Goal: Task Accomplishment & Management: Complete application form

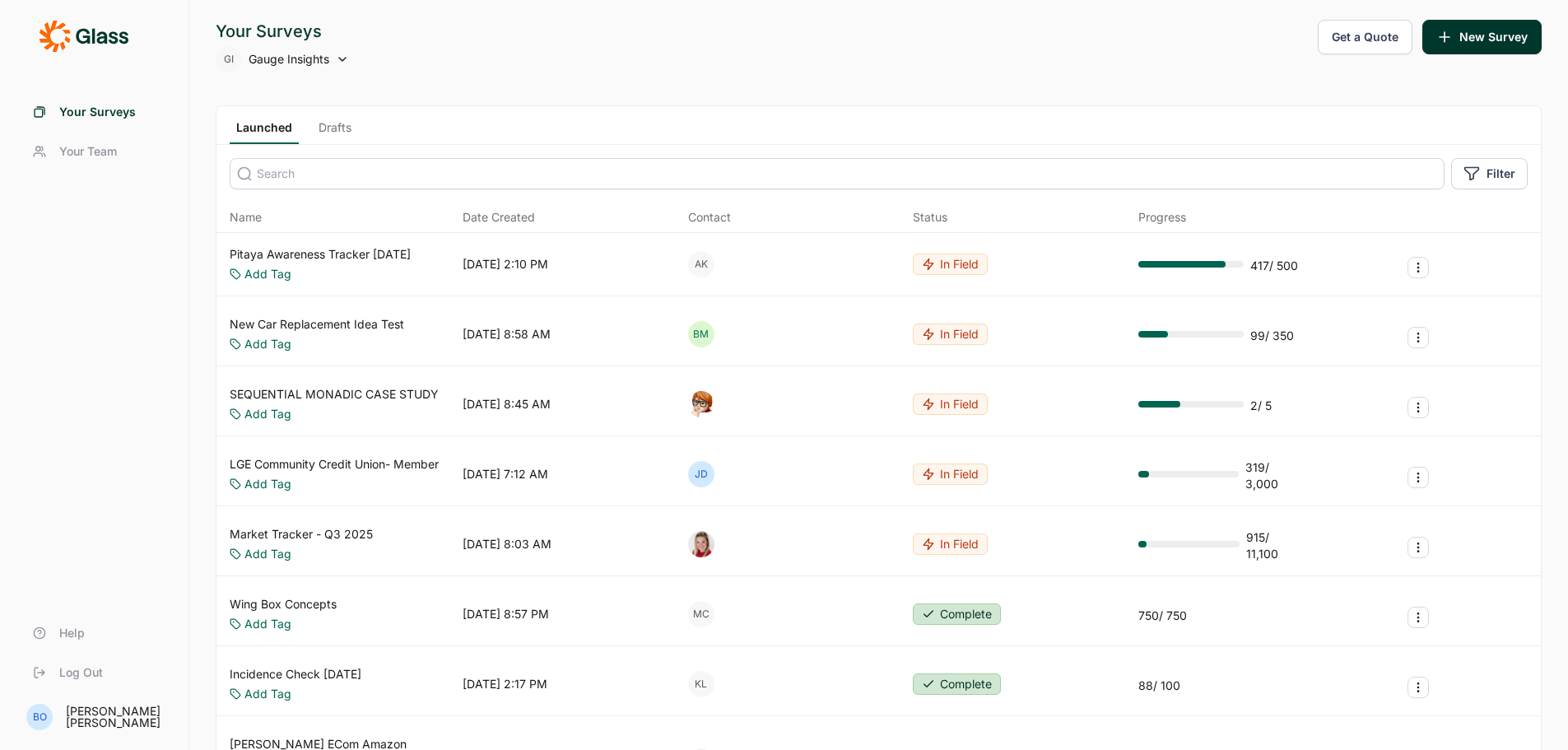
click at [343, 56] on icon at bounding box center [342, 59] width 13 height 13
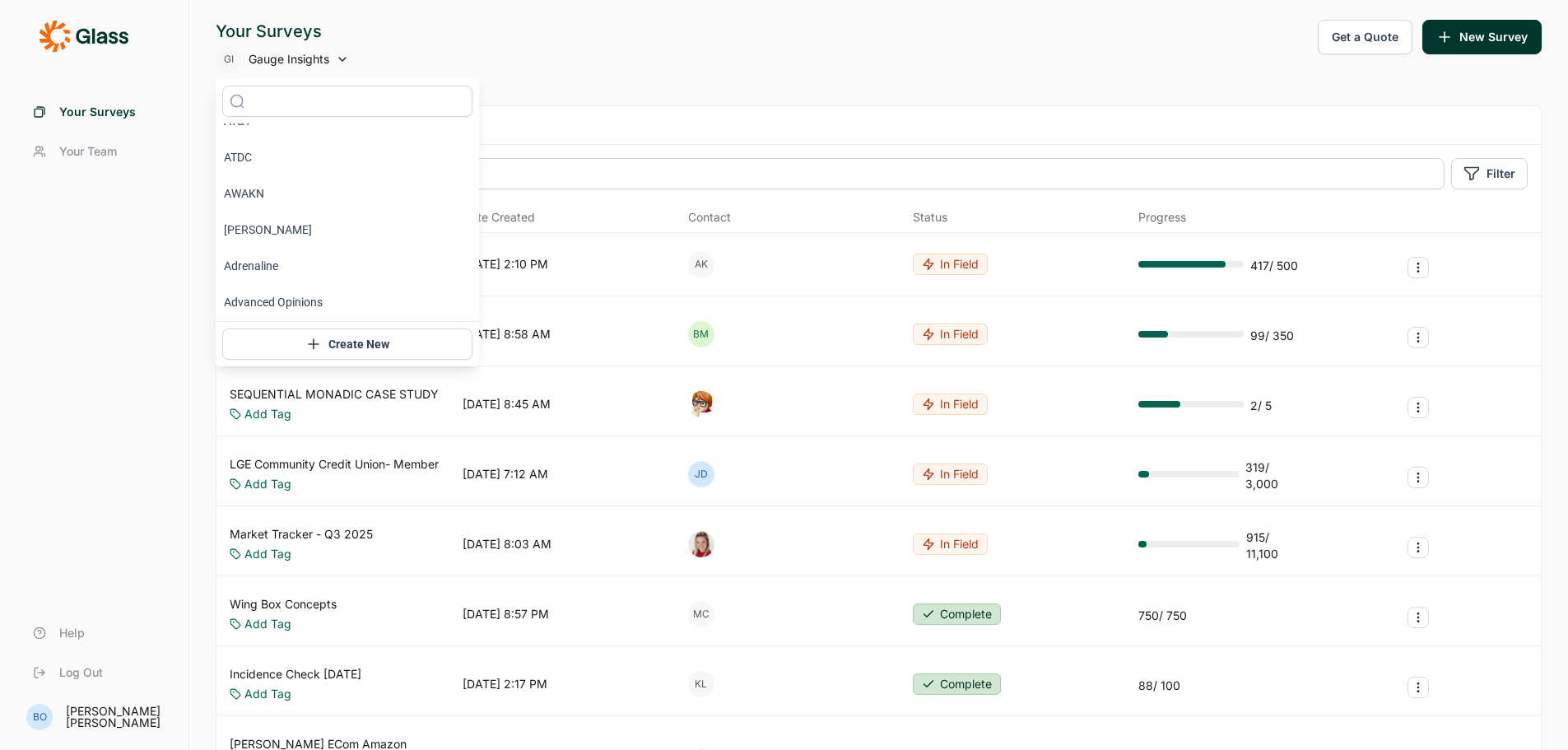
scroll to position [494, 0]
click at [290, 221] on li "Abbott" at bounding box center [347, 227] width 263 height 36
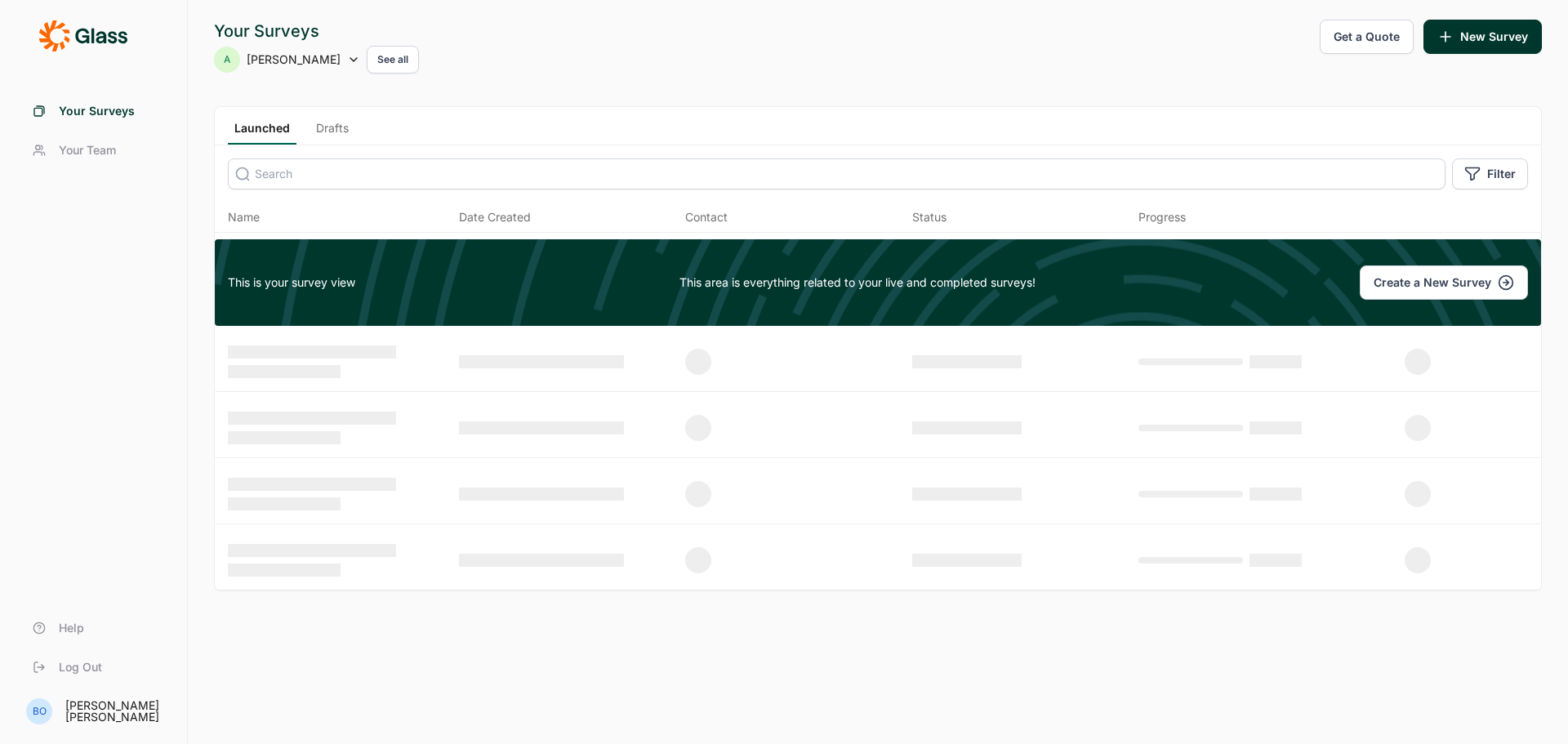
click at [367, 59] on button "See all" at bounding box center [393, 59] width 52 height 27
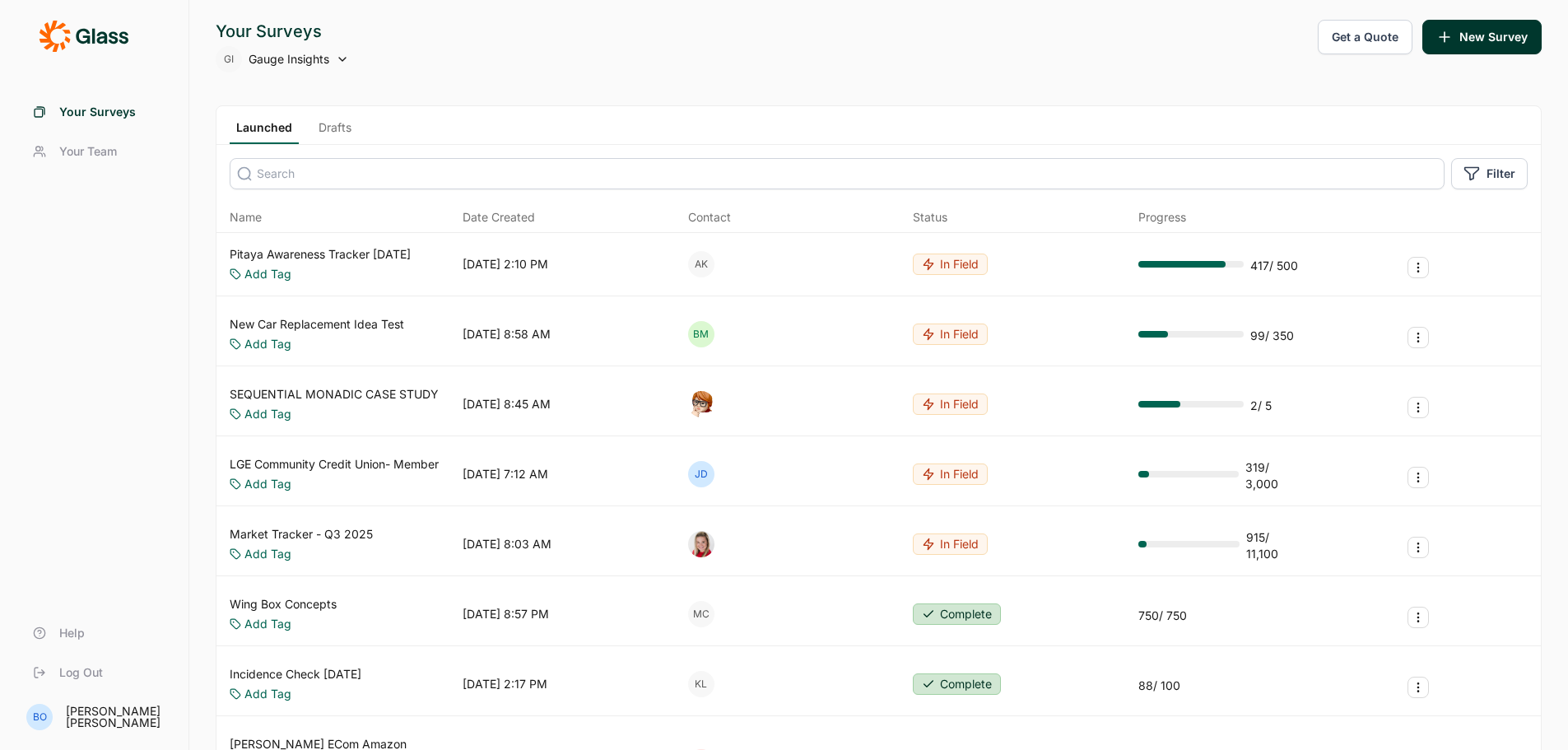
click at [340, 61] on icon at bounding box center [342, 59] width 13 height 13
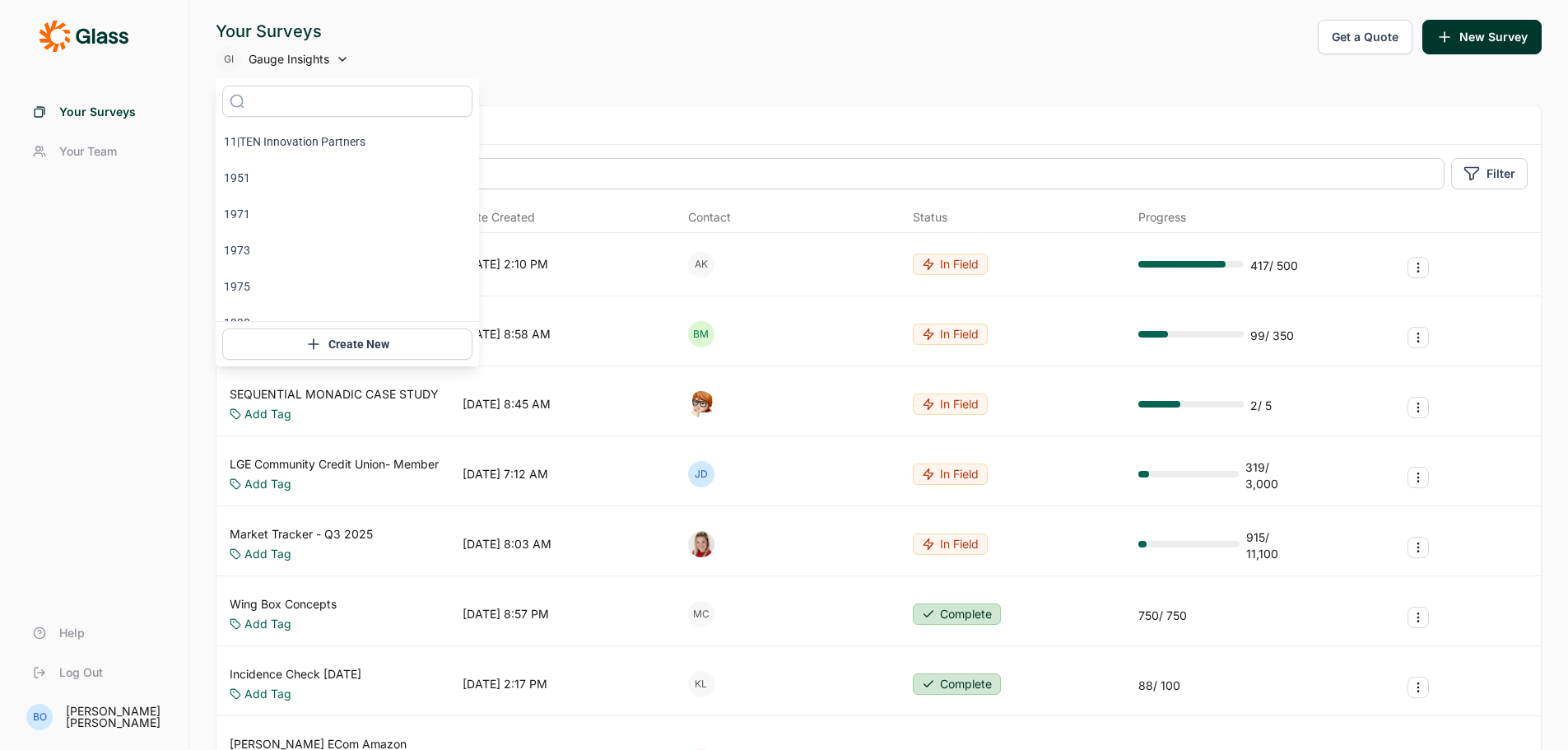
click at [340, 61] on icon at bounding box center [342, 59] width 13 height 13
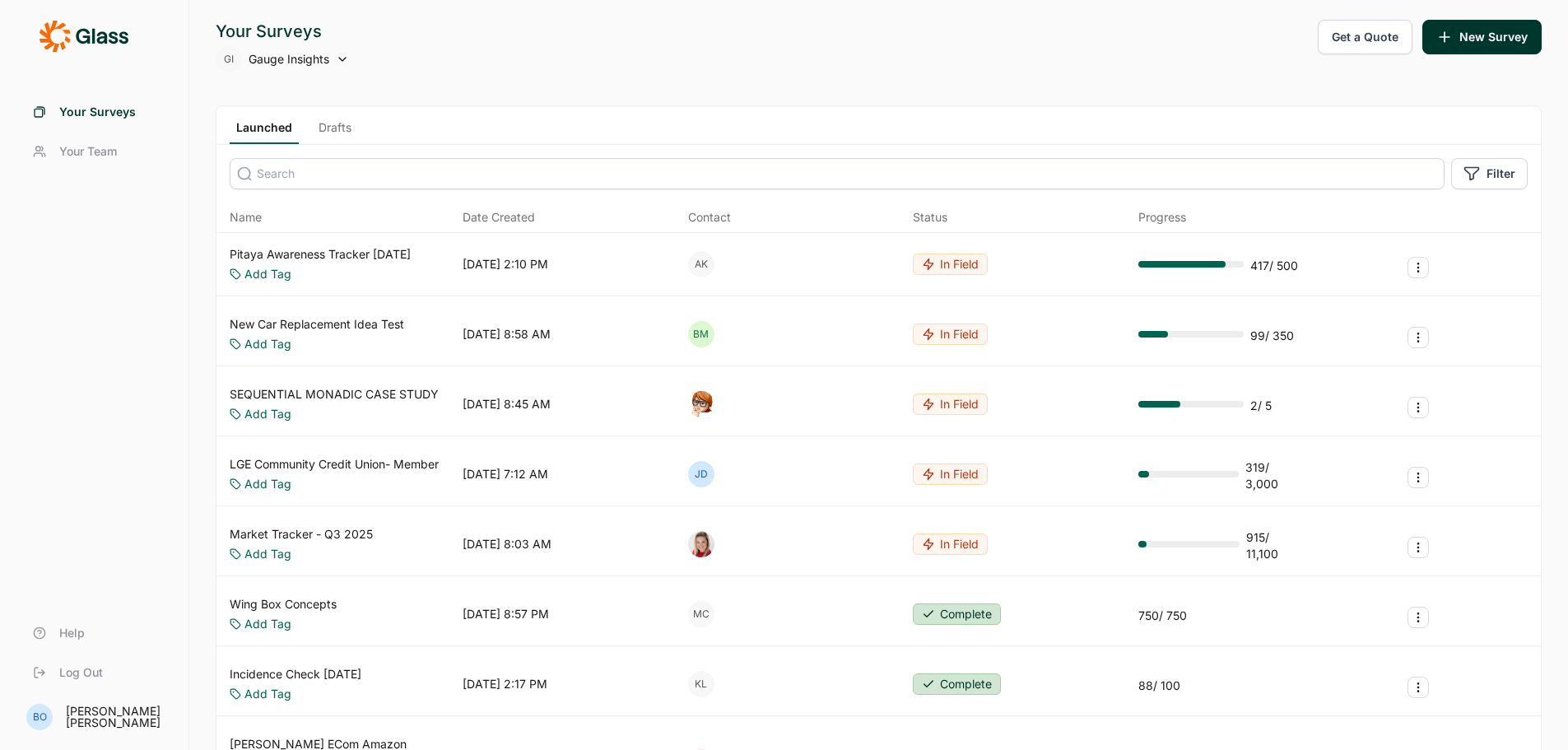
click at [340, 61] on icon at bounding box center [342, 59] width 13 height 13
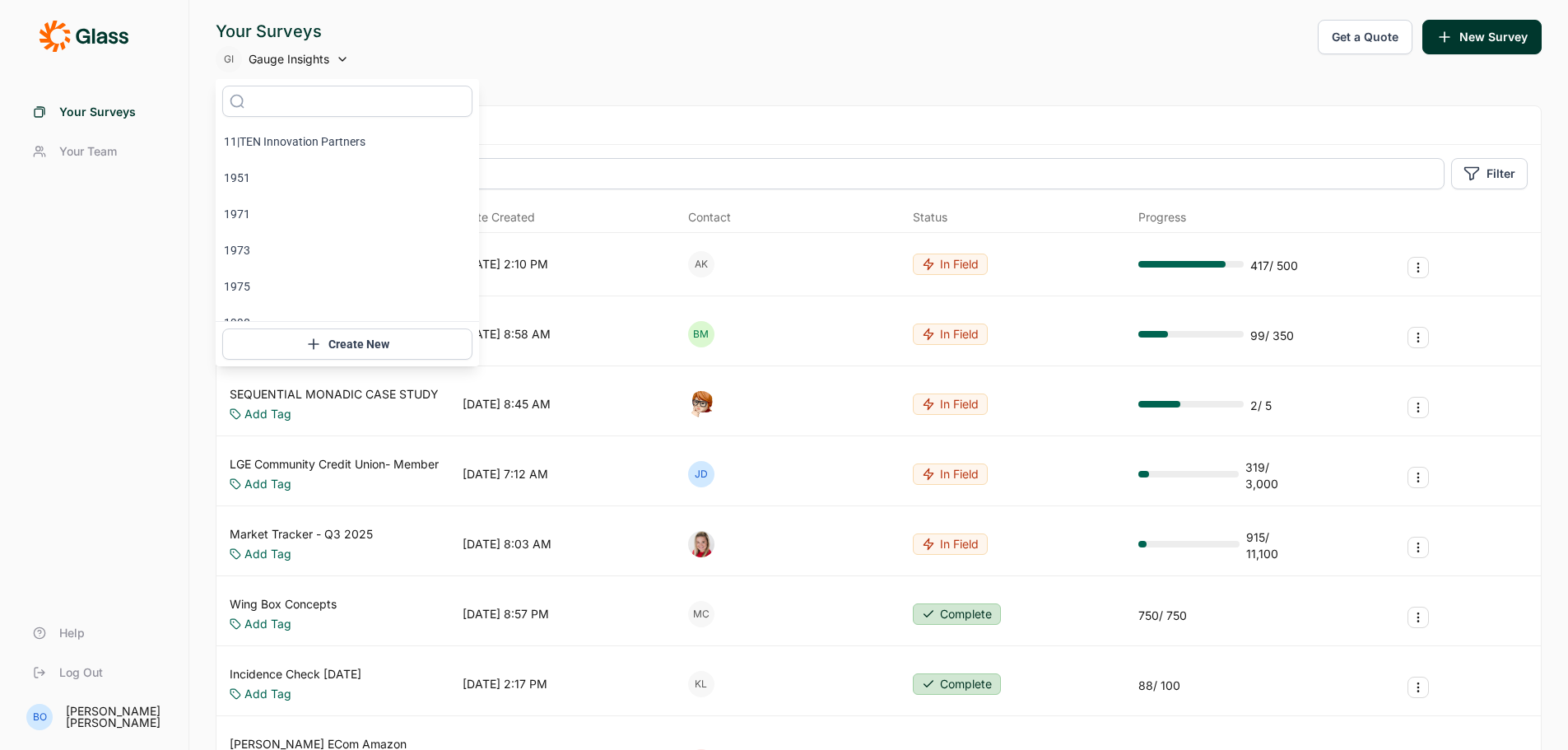
click at [340, 61] on icon at bounding box center [342, 59] width 13 height 13
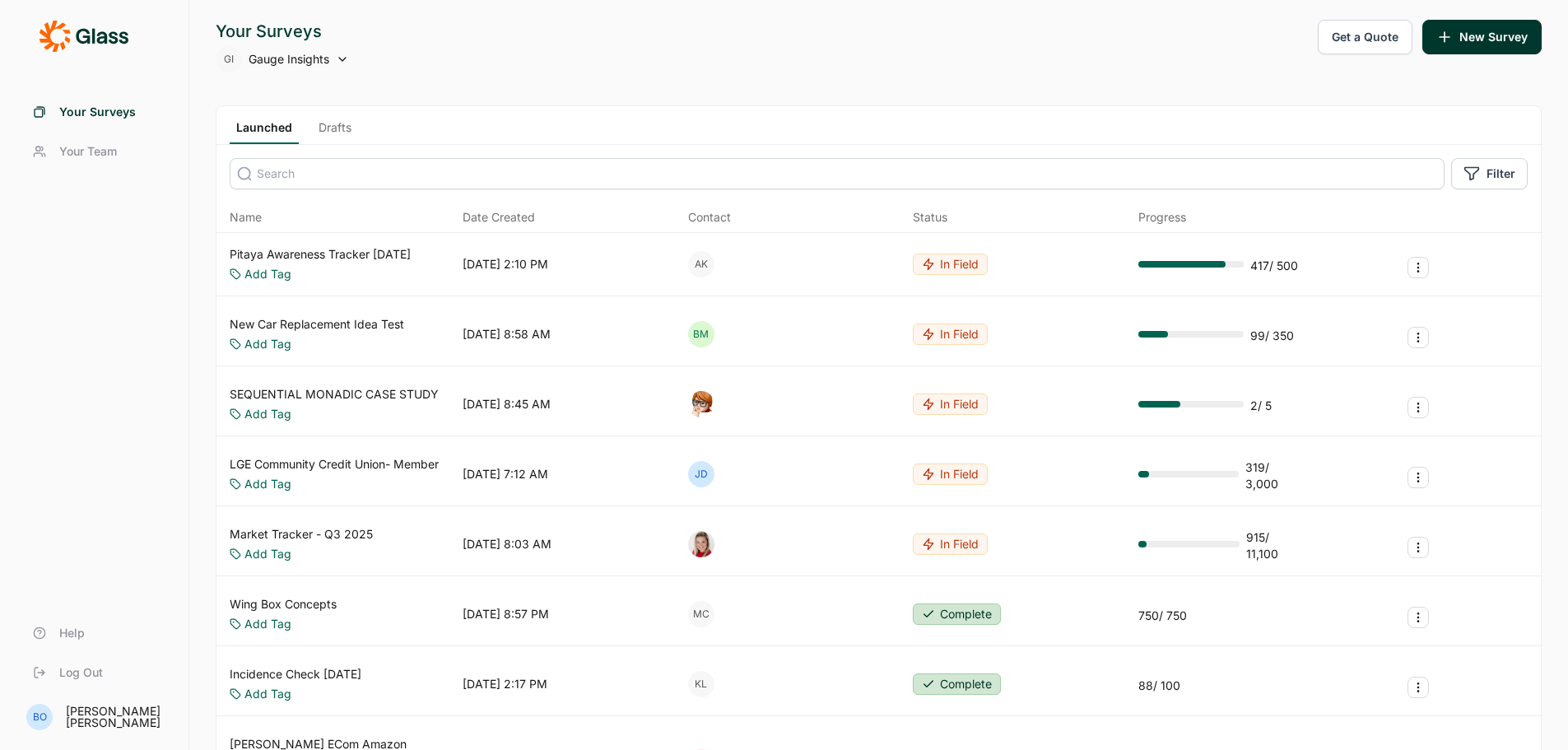
click at [338, 403] on link "SEQUENTIAL MONADIC CASE STUDY" at bounding box center [334, 394] width 209 height 16
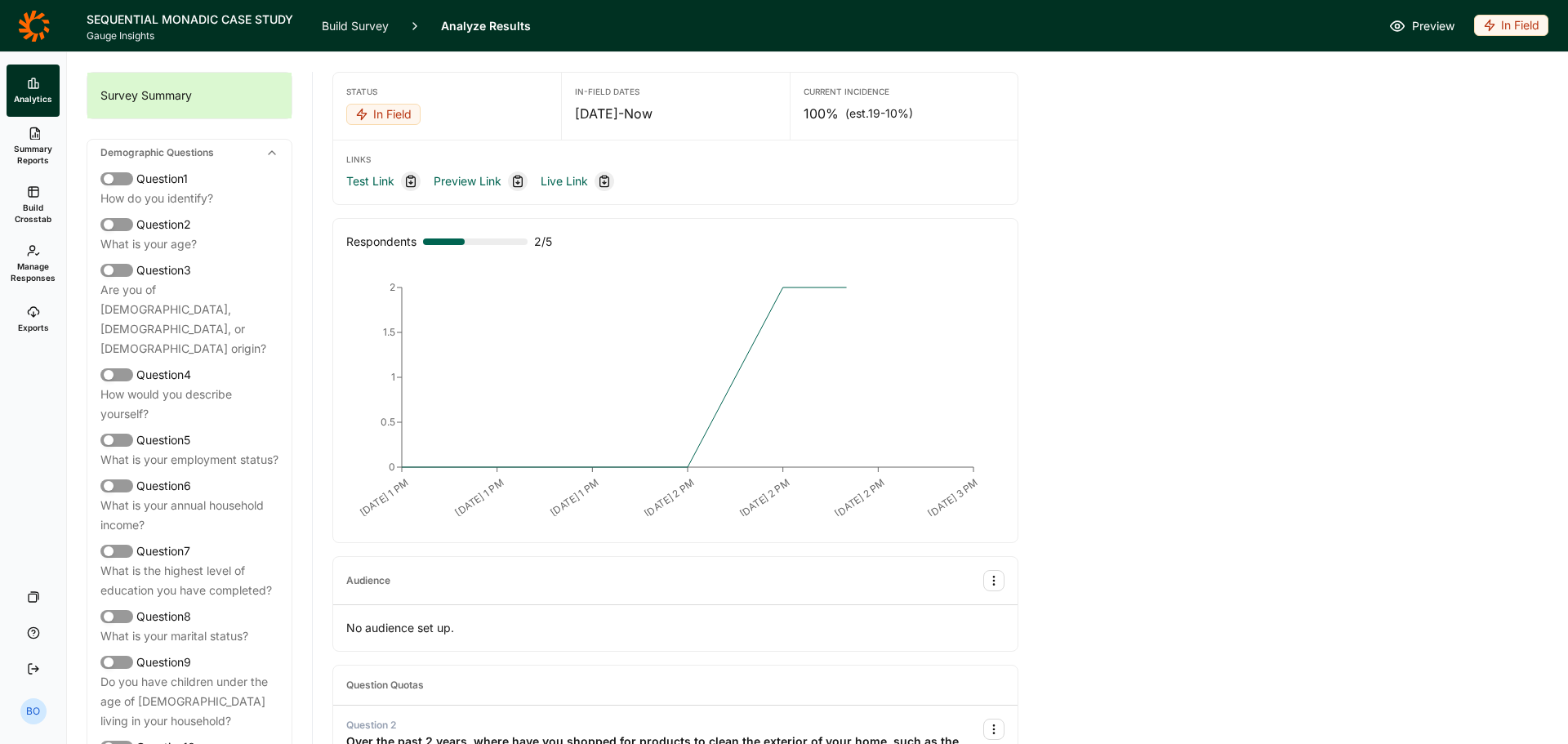
click at [347, 16] on link "Build Survey" at bounding box center [355, 26] width 67 height 51
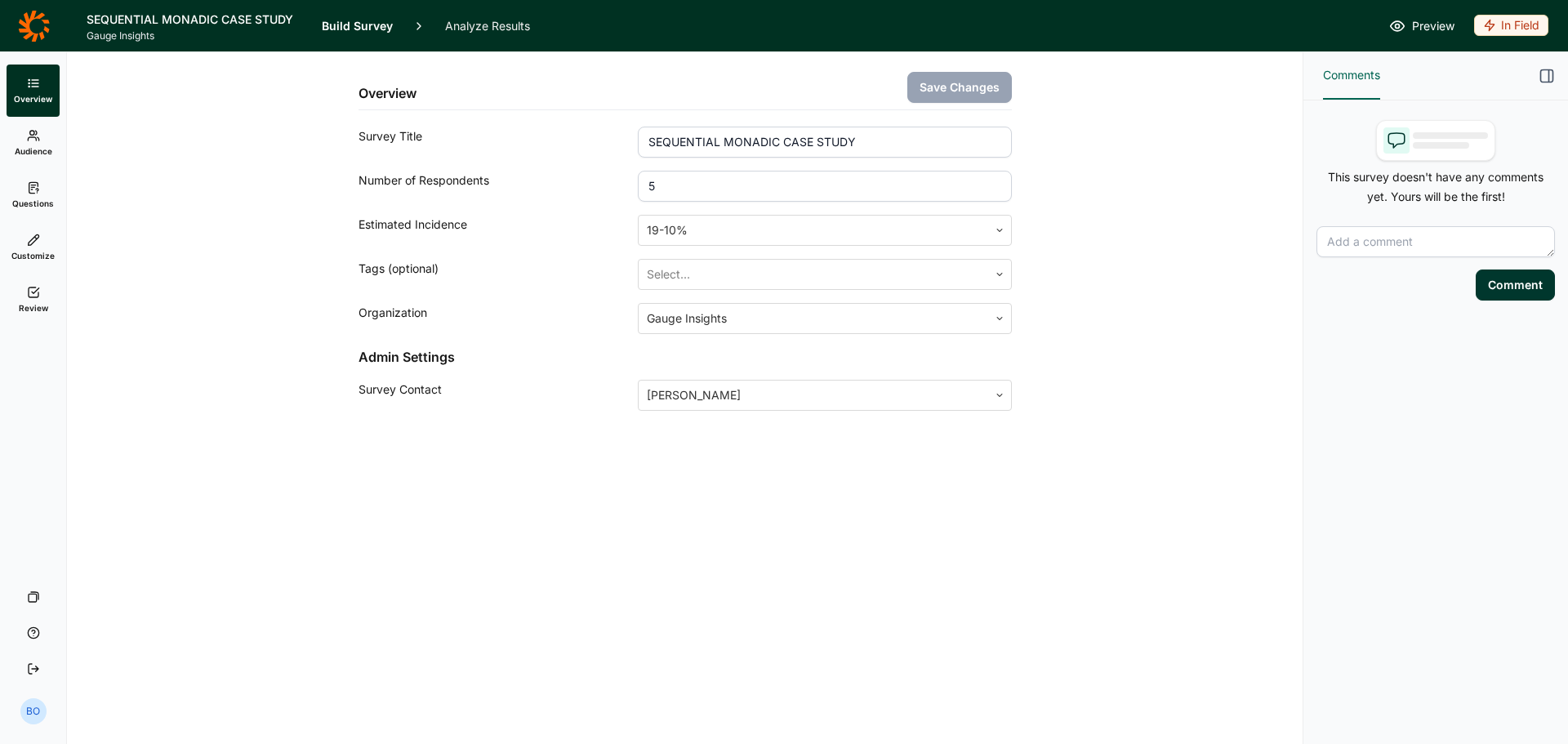
click at [34, 30] on icon at bounding box center [34, 26] width 32 height 33
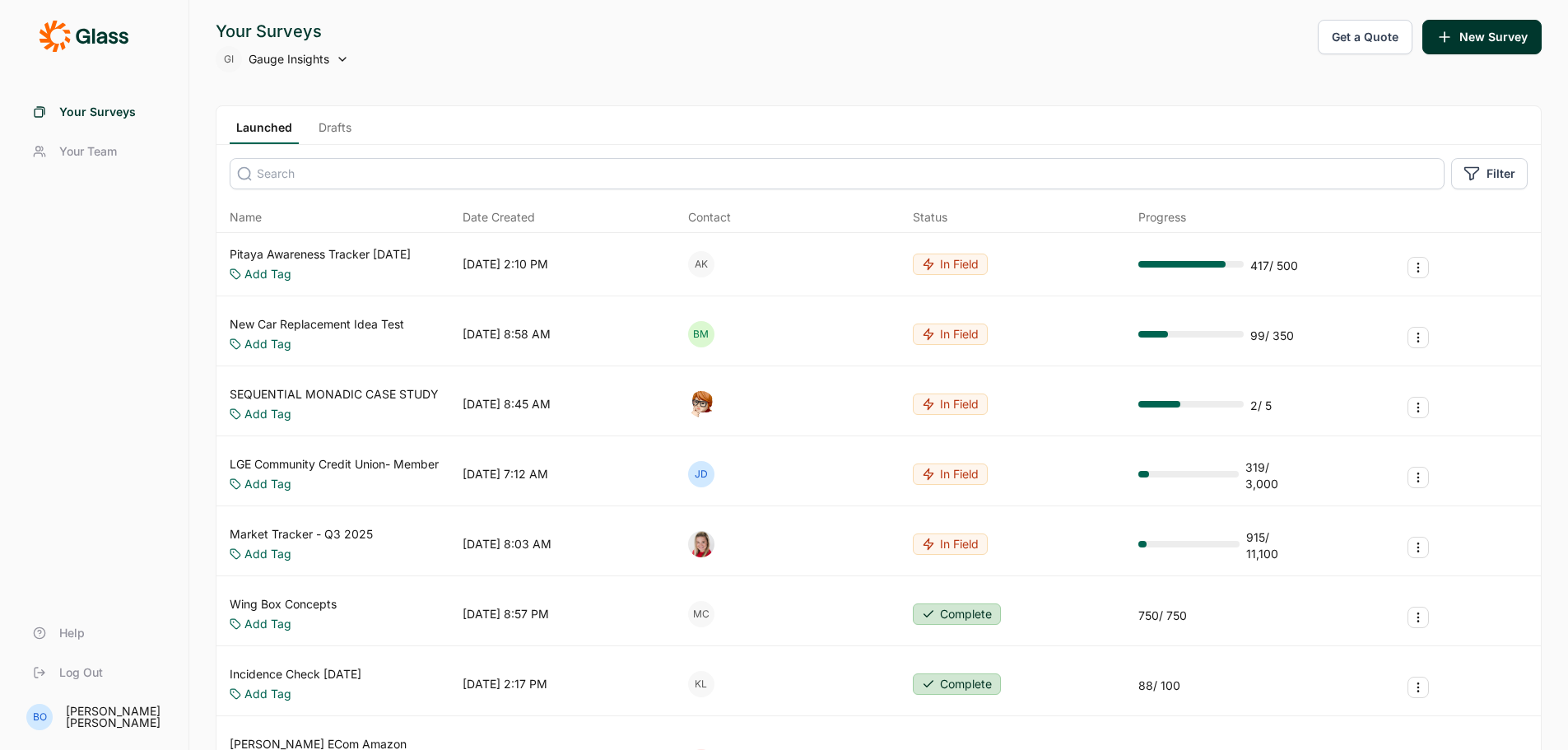
click at [343, 63] on icon at bounding box center [342, 59] width 13 height 13
click at [351, 55] on div "Your Surveys GI Gauge Insights Get a Quote New Survey" at bounding box center [878, 46] width 1327 height 52
click at [508, 273] on div "09/12/2025, 2:10 PM" at bounding box center [505, 263] width 86 height 16
click at [301, 260] on link "Pitaya Awareness Tracker September 2025" at bounding box center [320, 254] width 181 height 16
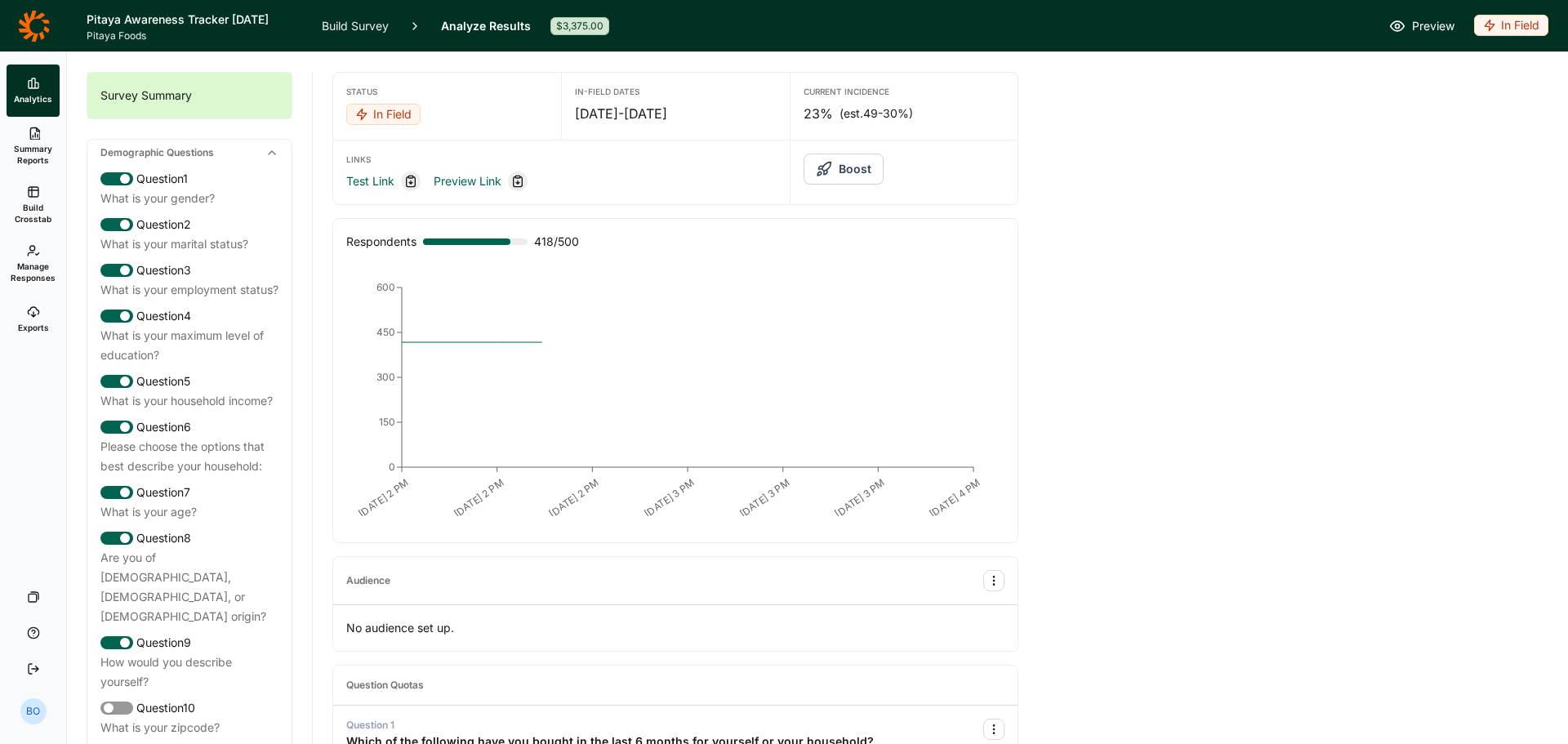
click at [349, 39] on link "Build Survey" at bounding box center [355, 26] width 67 height 51
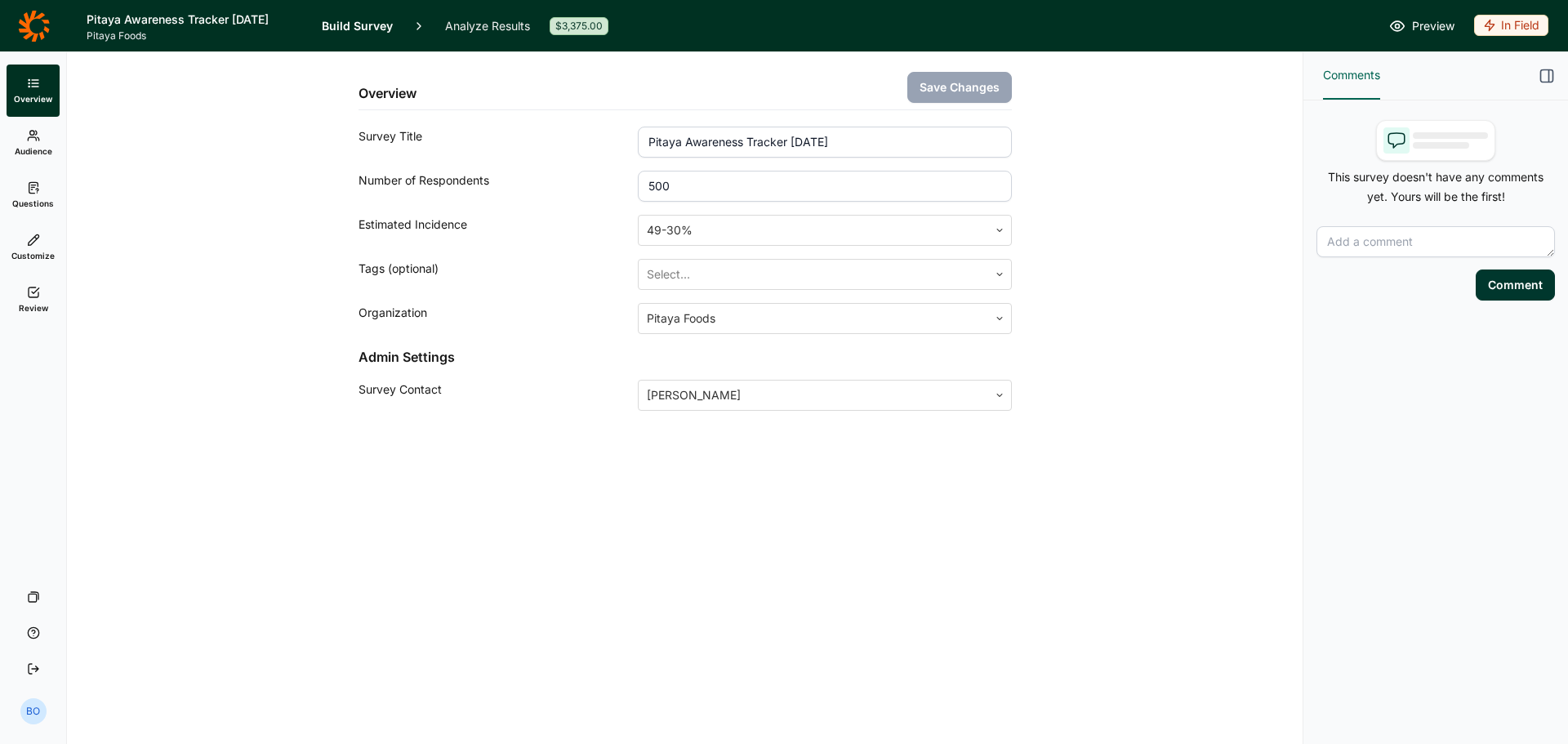
click at [39, 27] on icon at bounding box center [34, 26] width 32 height 33
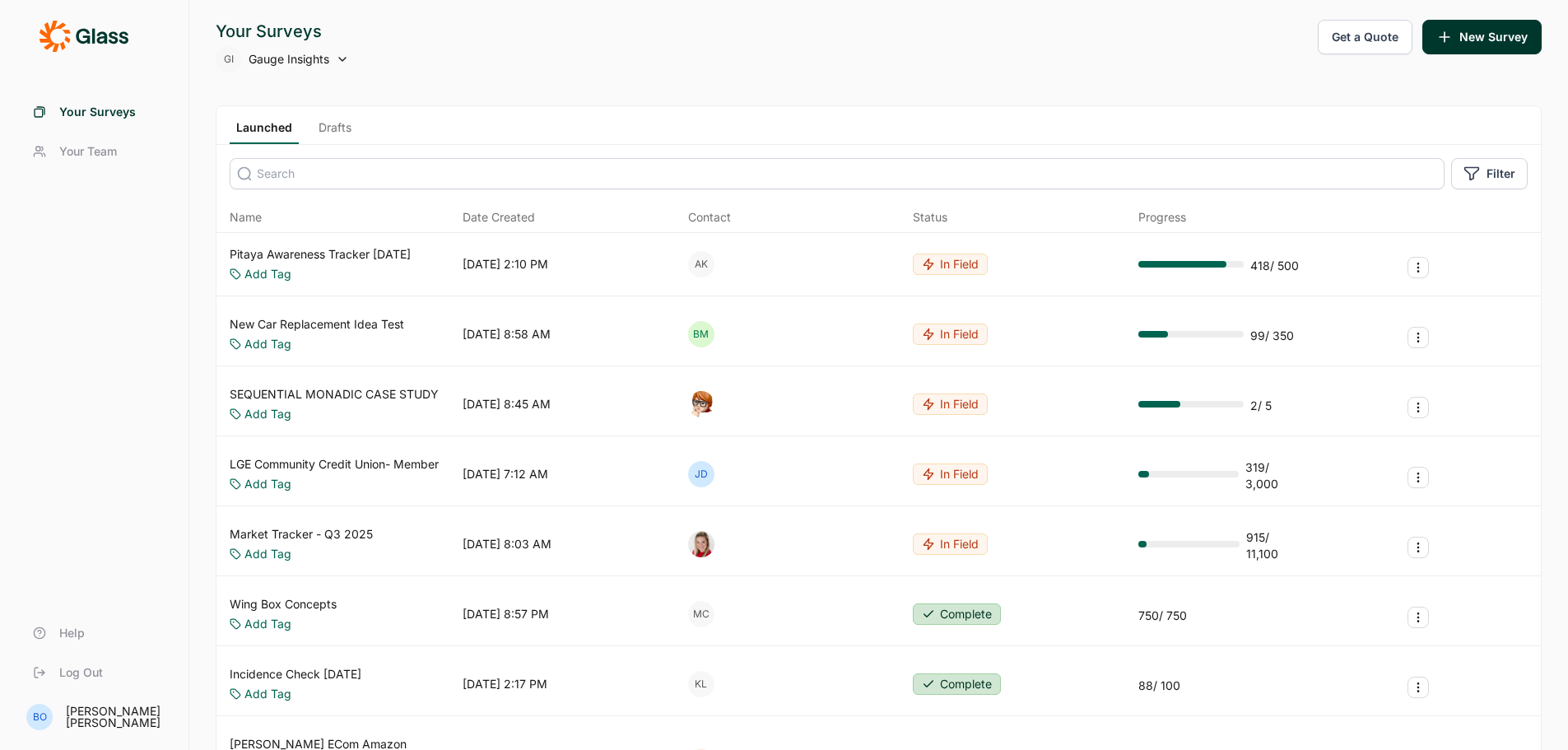
click at [336, 59] on div "GI Gauge Insights" at bounding box center [282, 59] width 134 height 27
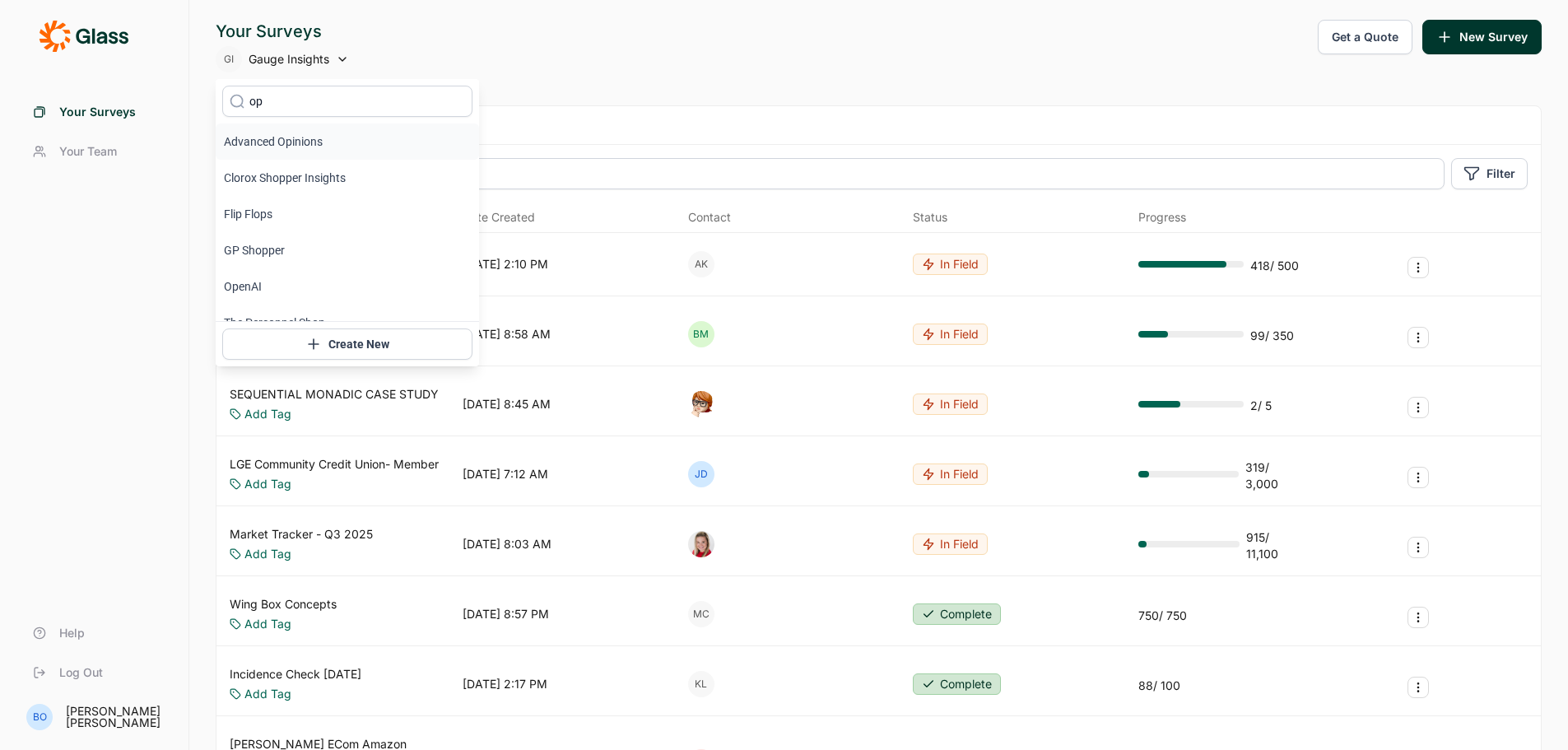
type input "o"
type input "pit"
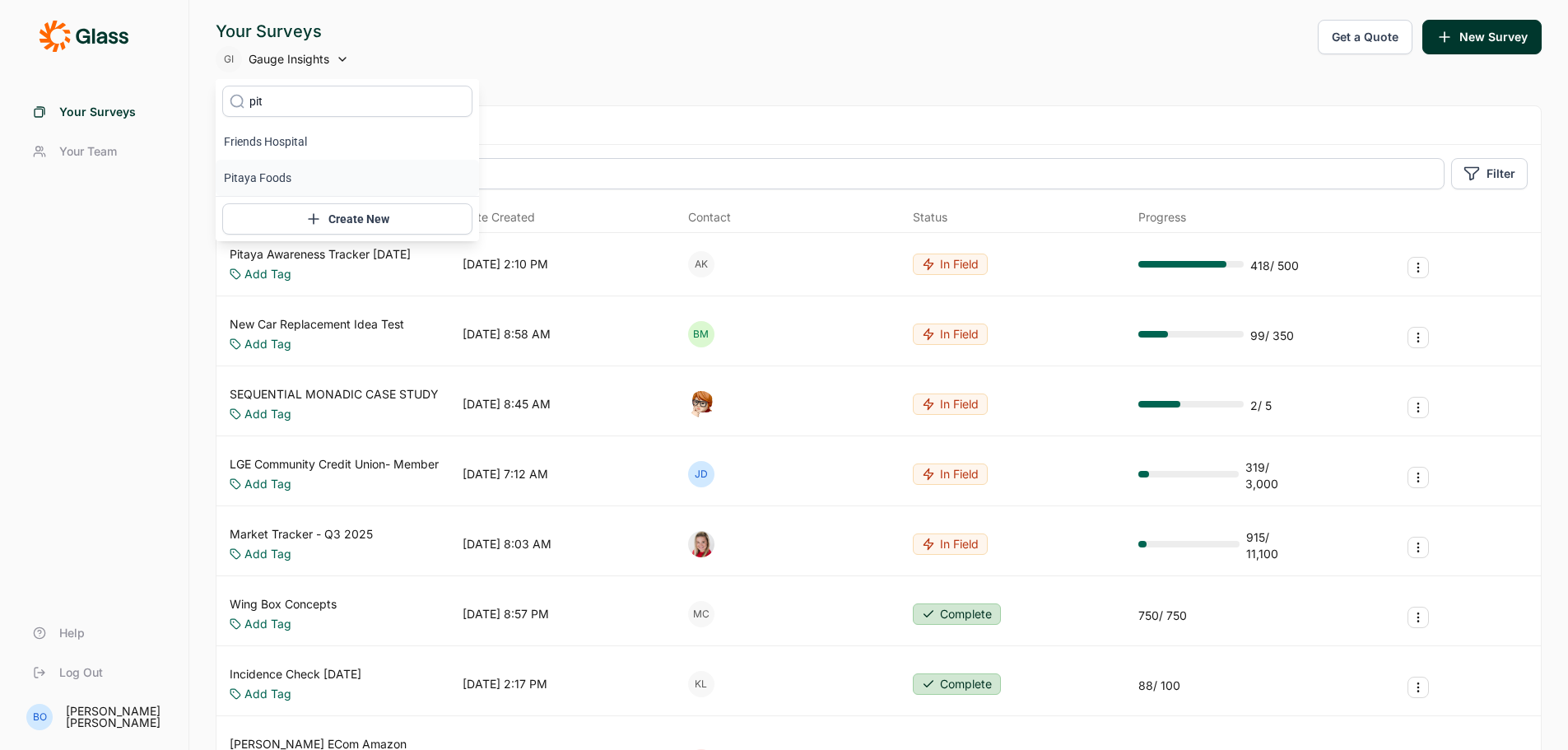
click at [272, 178] on li "Pitaya Foods" at bounding box center [347, 177] width 263 height 36
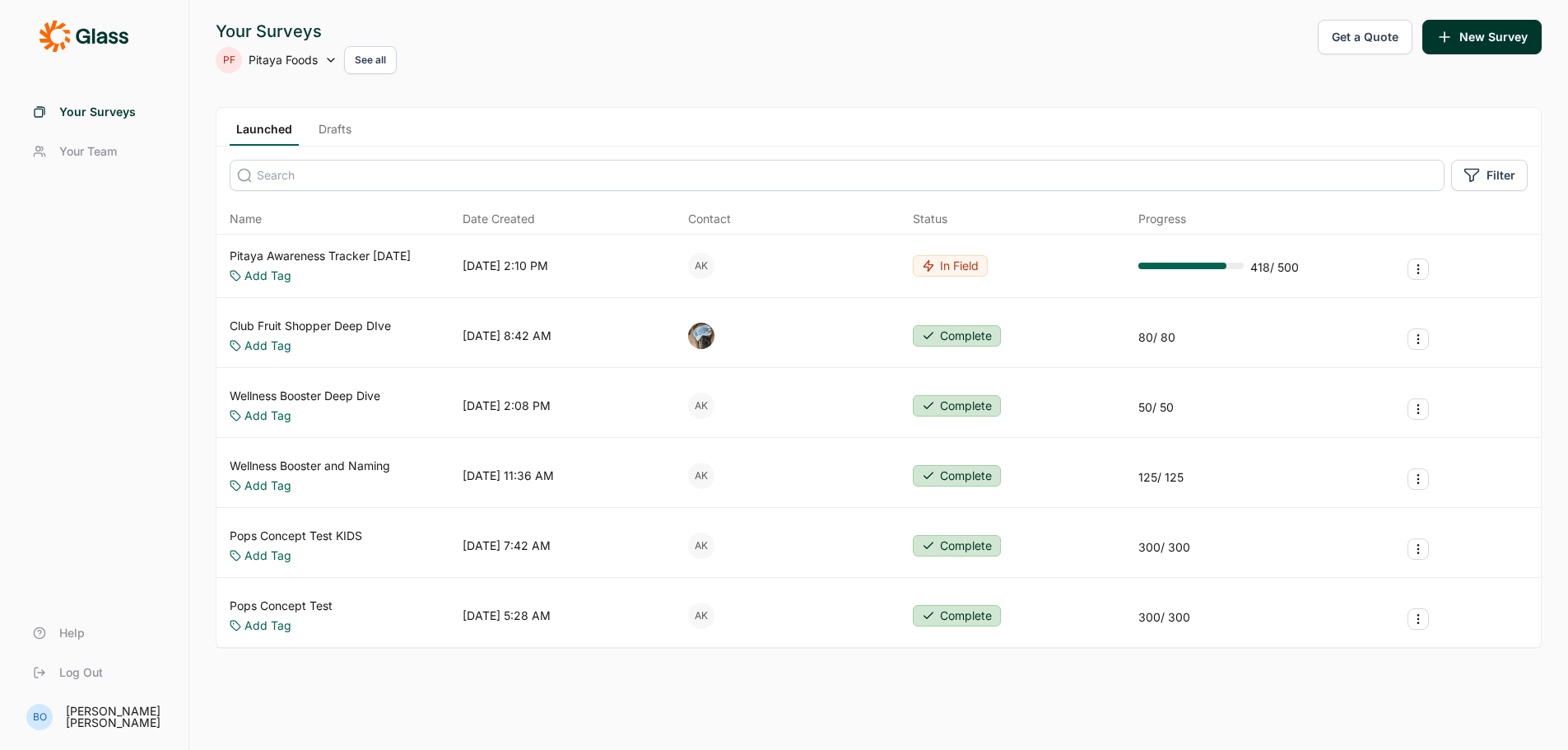
click at [63, 145] on span "Your Team" at bounding box center [88, 151] width 57 height 16
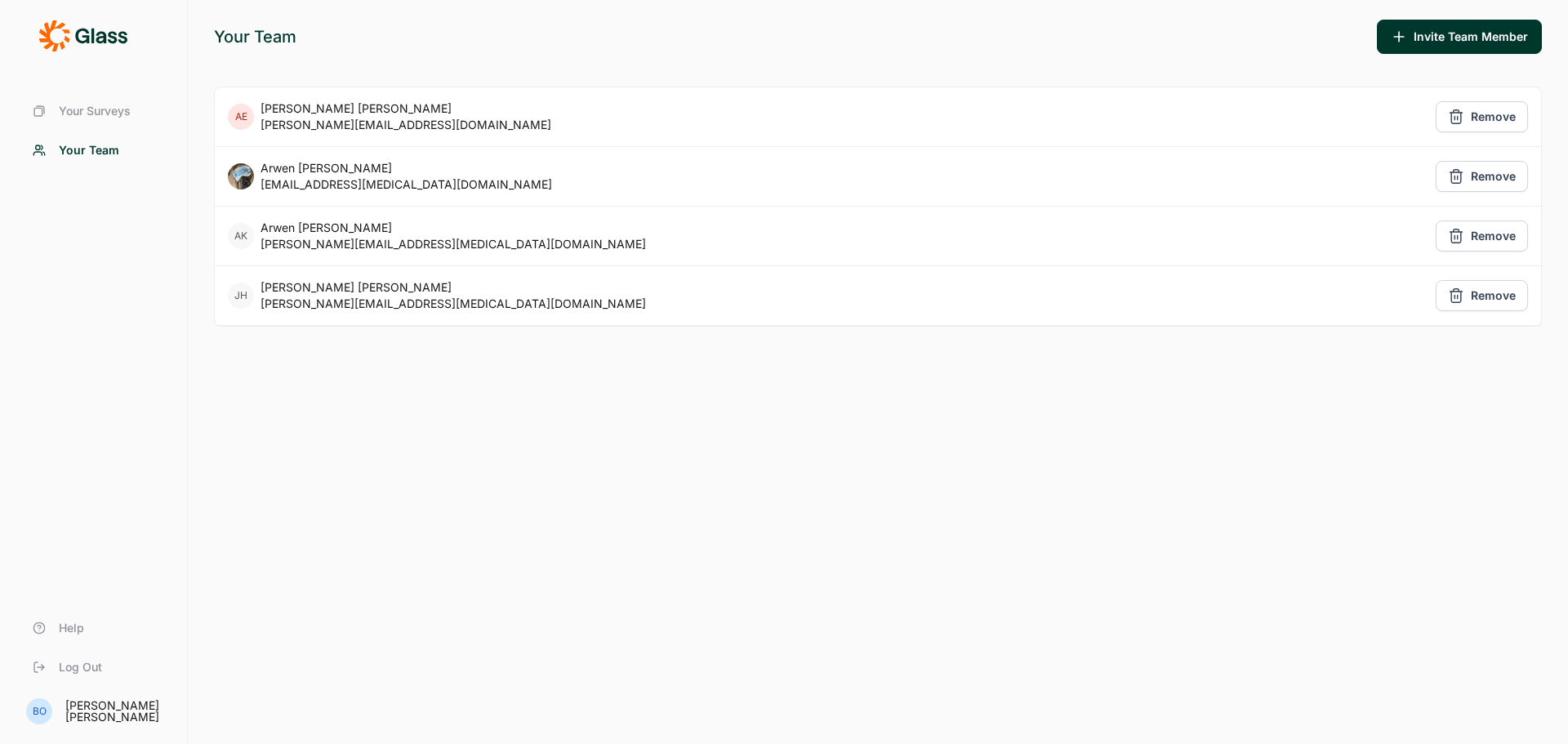
click at [85, 109] on span "Your Surveys" at bounding box center [95, 111] width 72 height 16
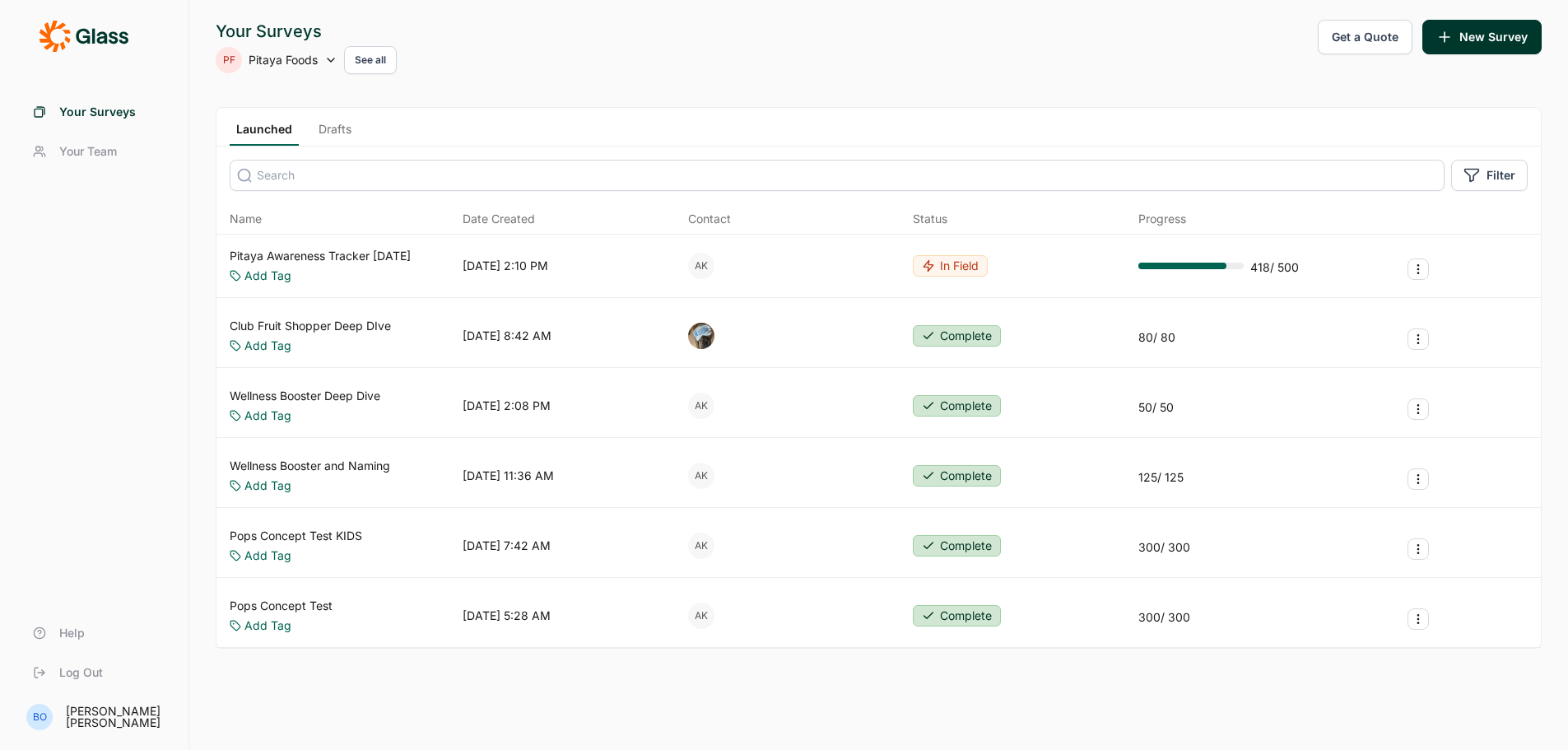
click at [379, 58] on button "See all" at bounding box center [370, 59] width 52 height 28
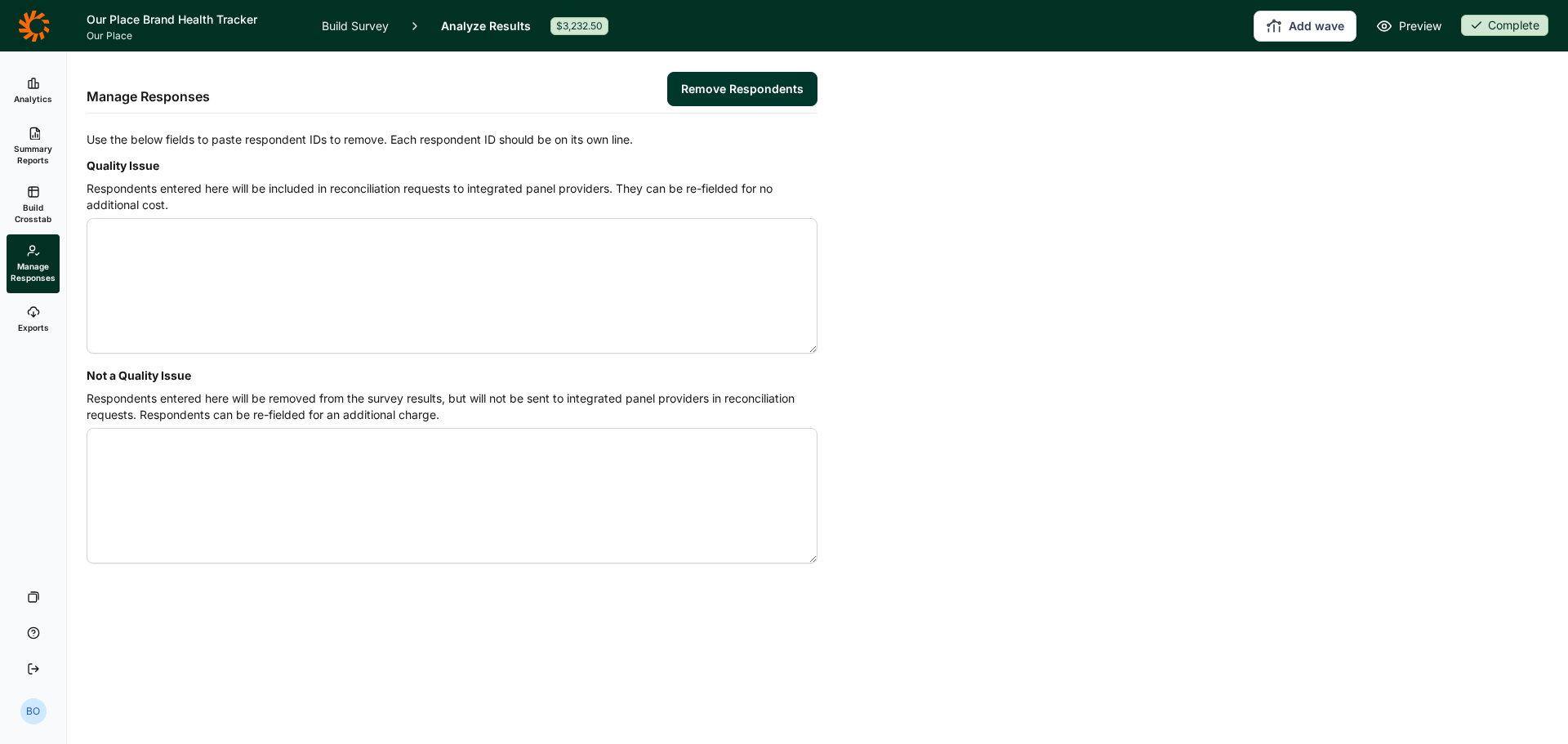
click at [1533, 37] on button "Complete" at bounding box center [1505, 27] width 87 height 23
click at [1453, 95] on button "Draft" at bounding box center [1450, 86] width 185 height 36
click at [356, 15] on link "Build Survey" at bounding box center [355, 26] width 67 height 51
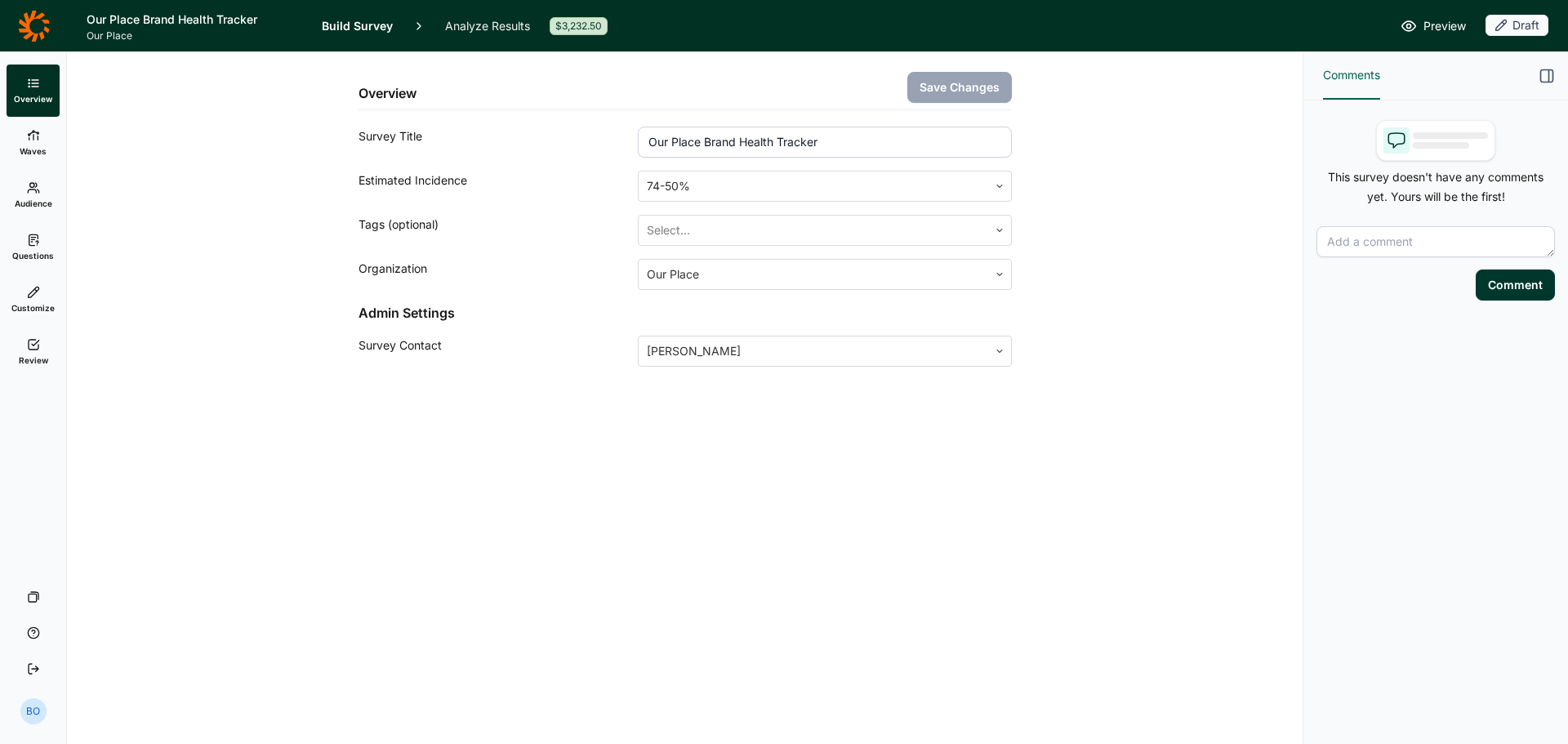
click at [26, 249] on link "Questions" at bounding box center [33, 247] width 53 height 52
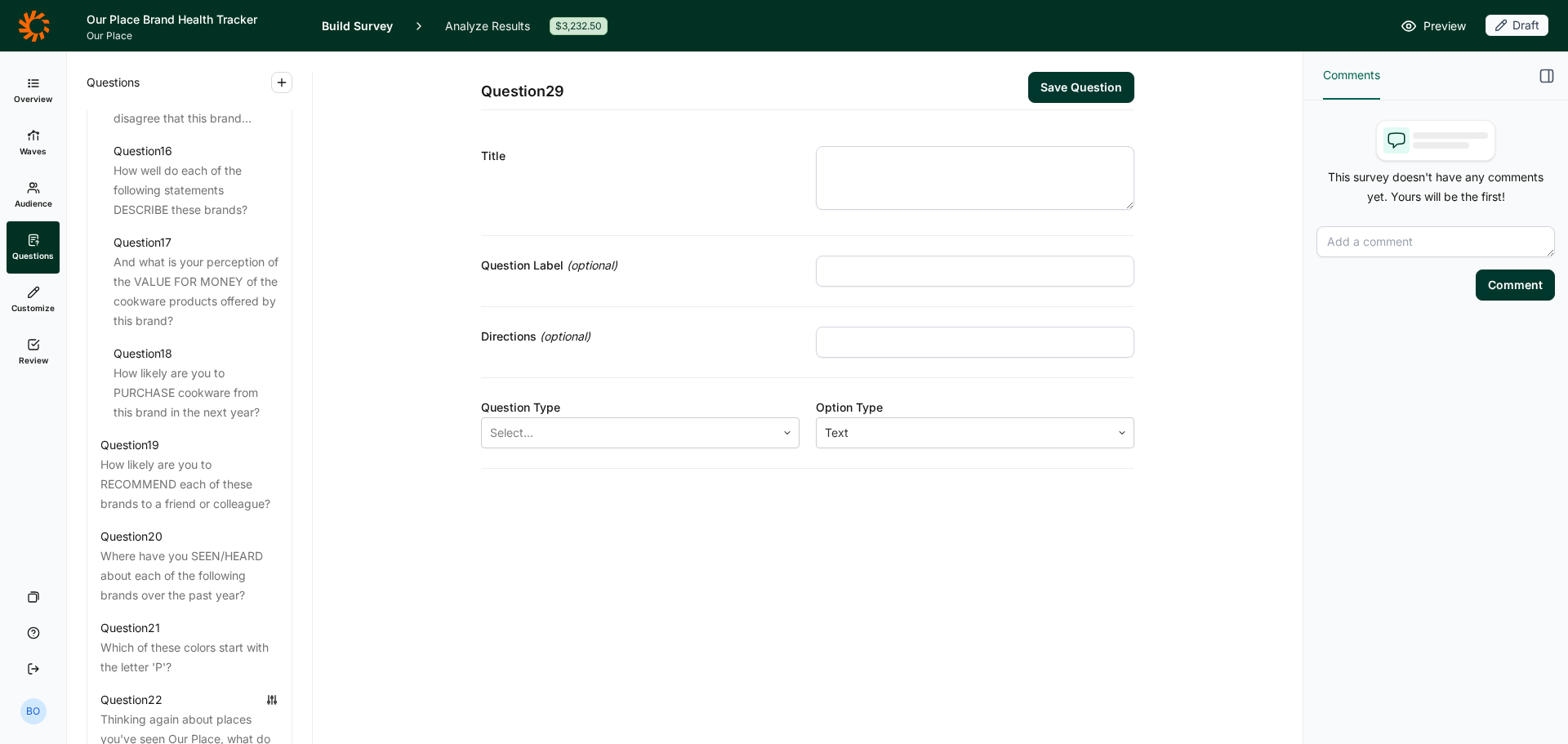
scroll to position [2614, 0]
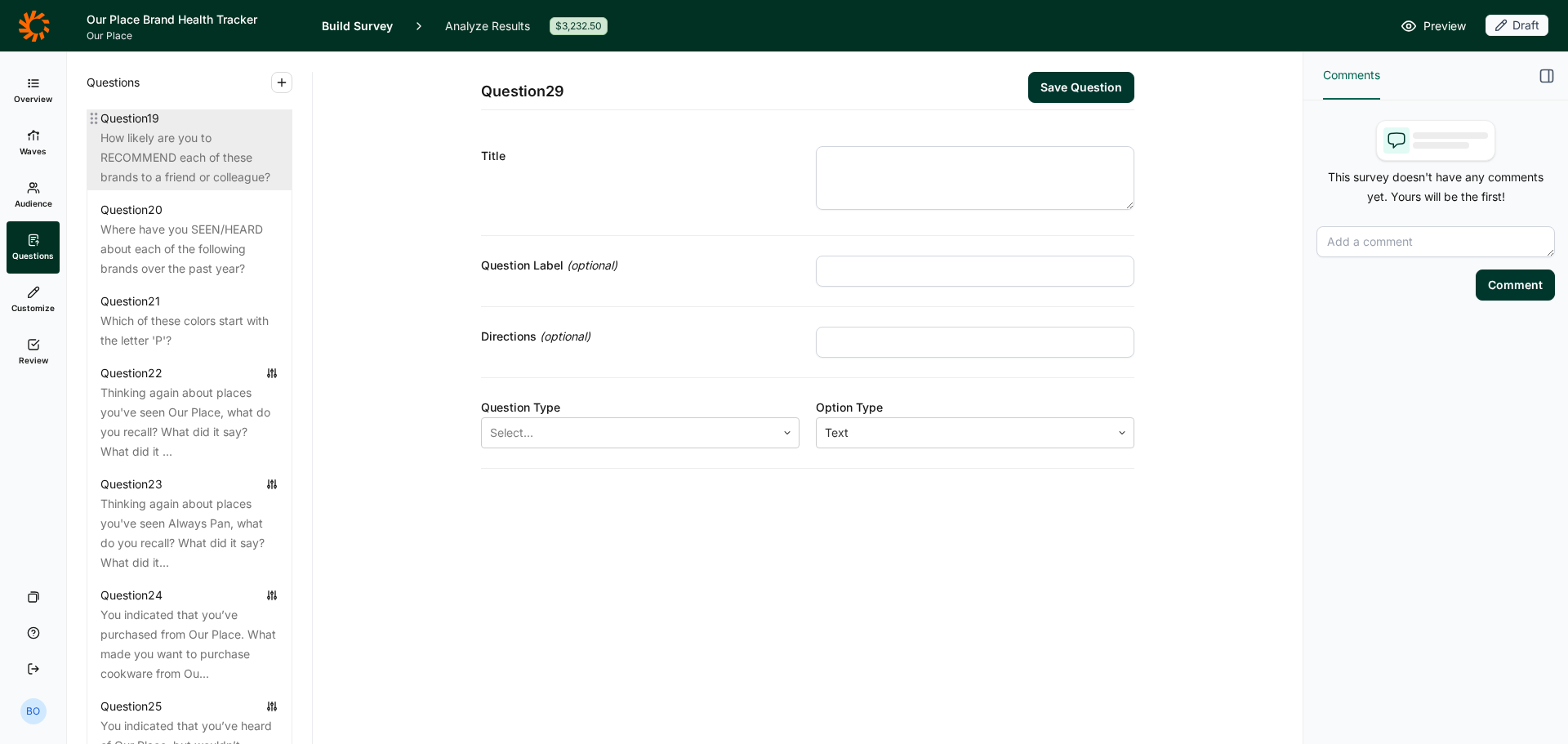
click at [205, 187] on div "How likely are you to RECOMMEND each of these brands to a friend or colleague?" at bounding box center [189, 158] width 178 height 59
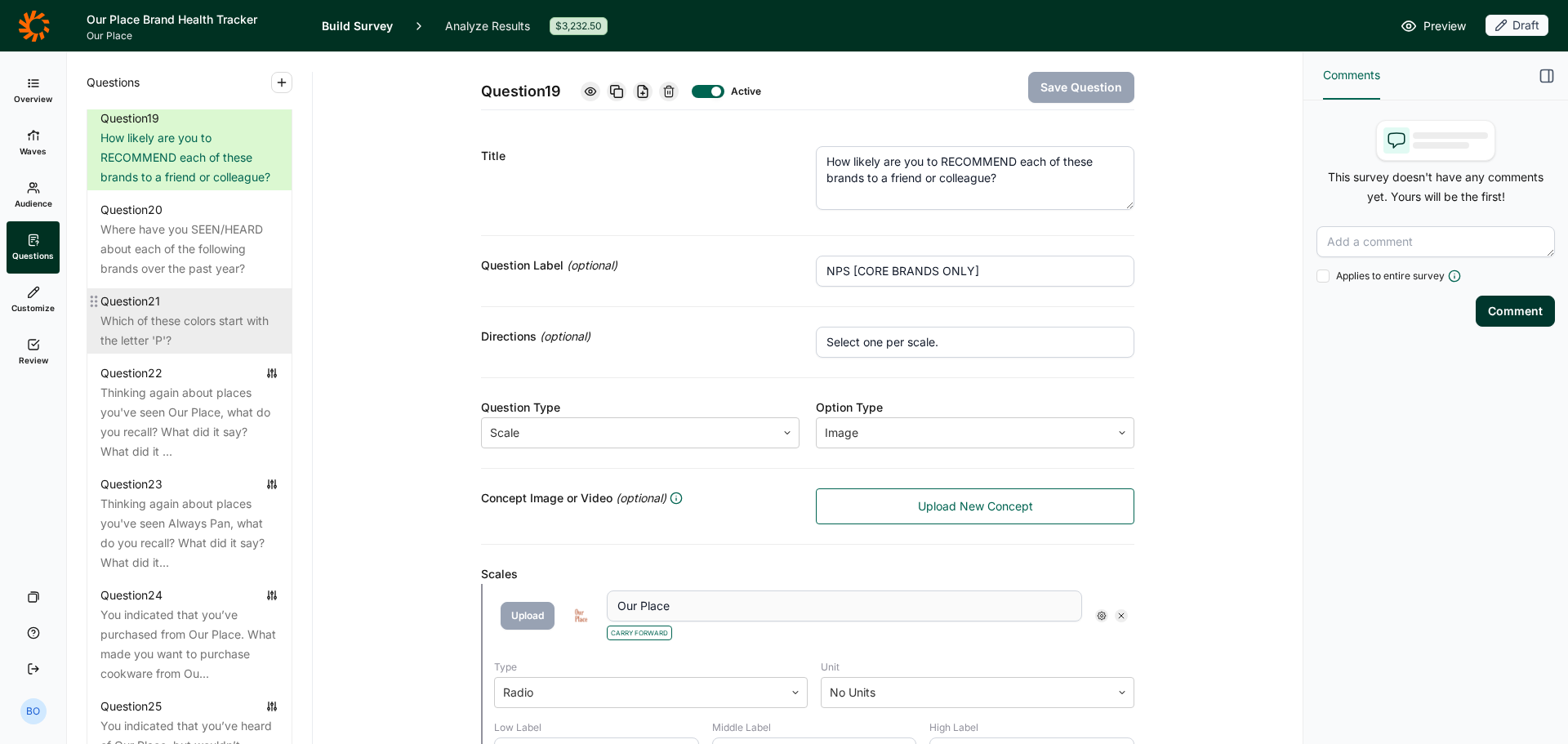
click at [200, 350] on div "Which of these colors start with the letter 'P'?" at bounding box center [189, 330] width 178 height 39
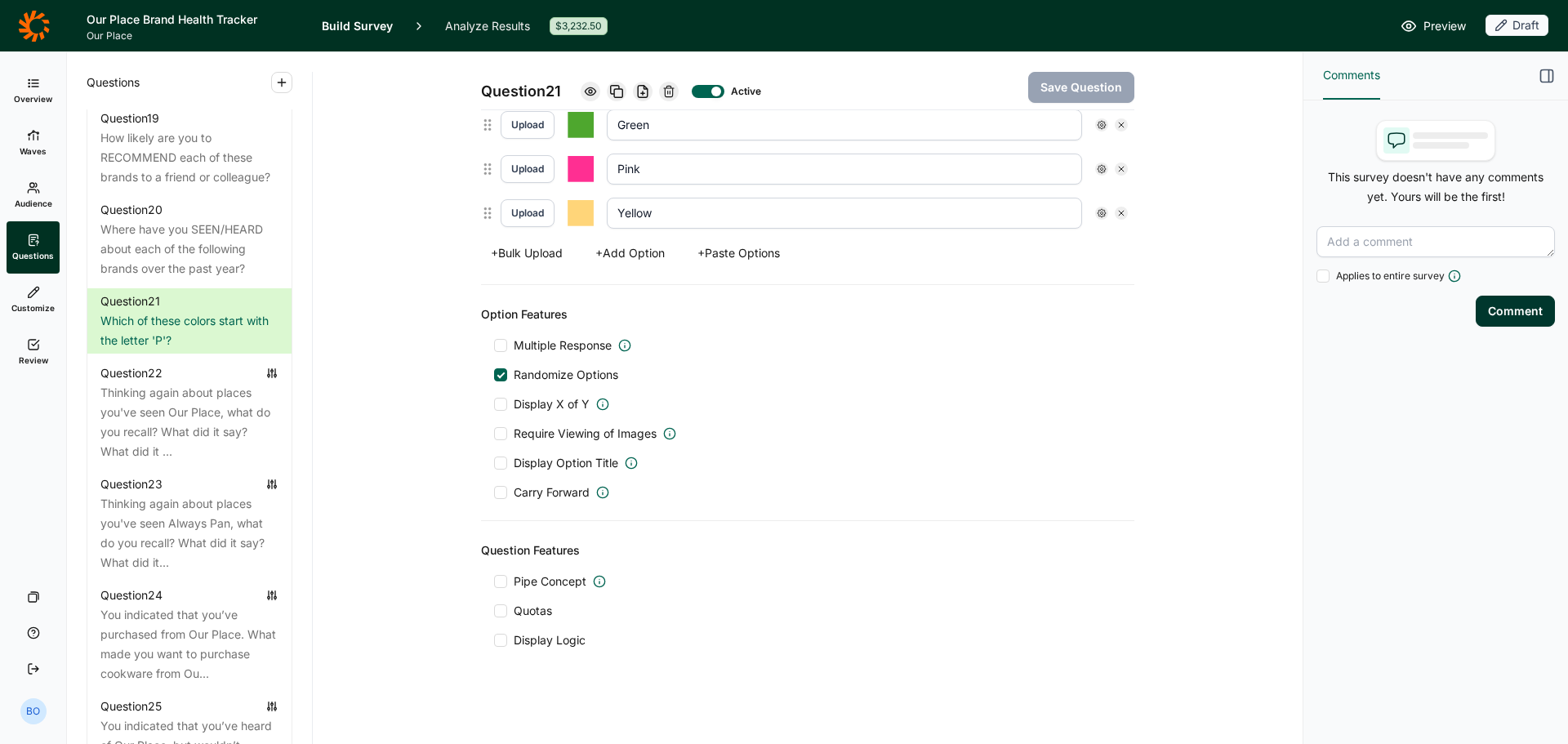
scroll to position [528, 0]
click at [537, 611] on span "Quotas" at bounding box center [533, 608] width 39 height 16
click at [494, 609] on input "Quotas" at bounding box center [494, 609] width 0 height 0
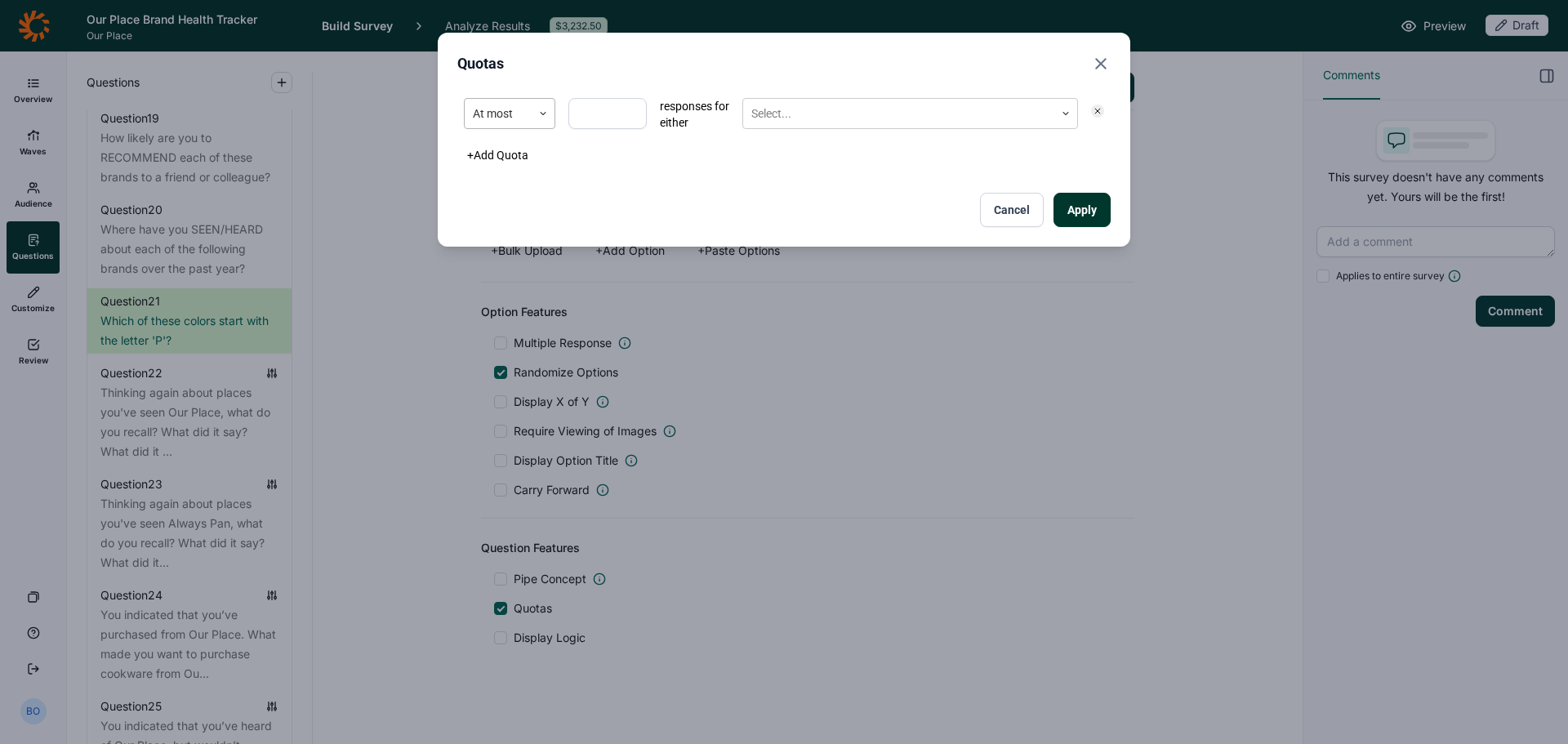
click at [515, 113] on div at bounding box center [499, 115] width 51 height 21
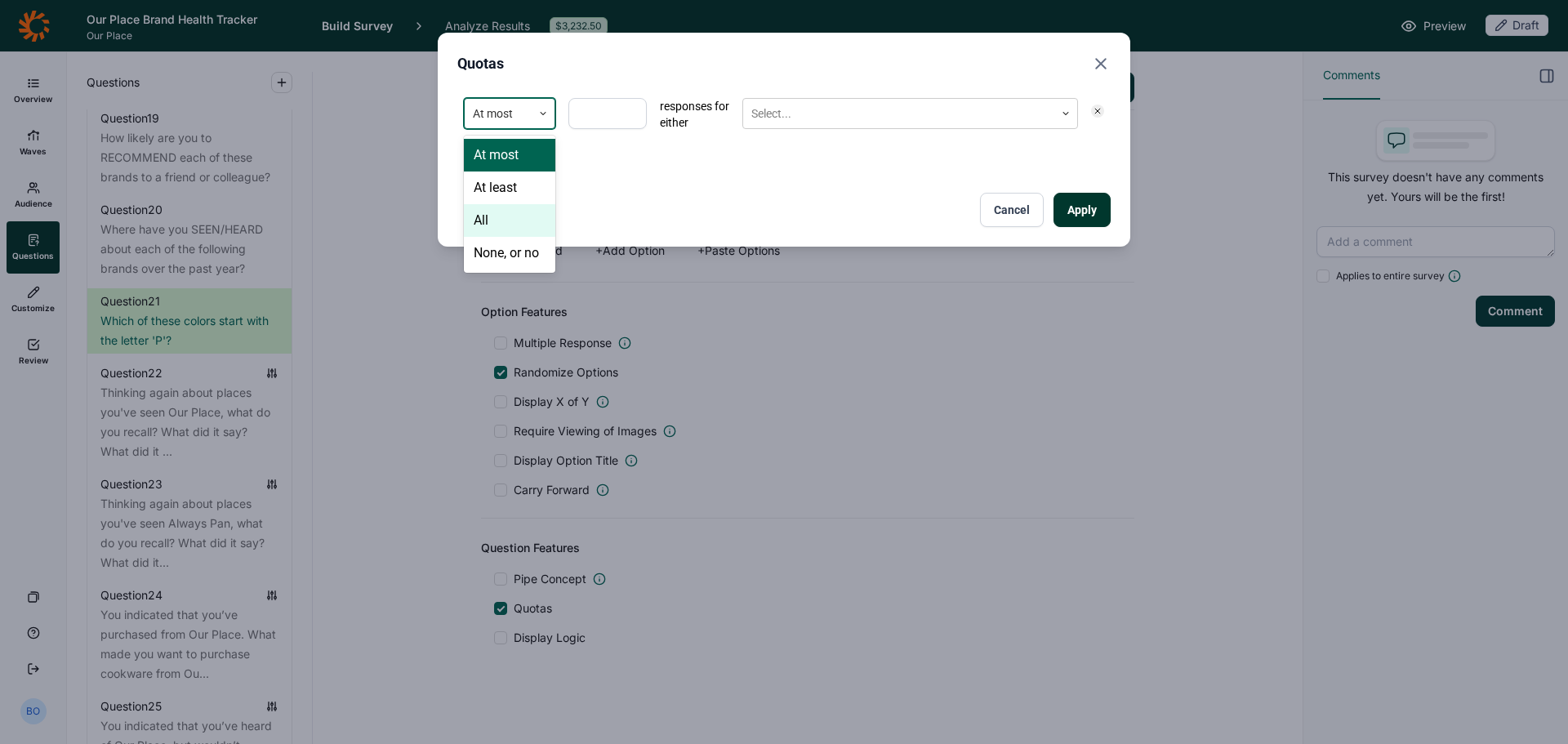
click at [514, 219] on div "All" at bounding box center [509, 221] width 92 height 33
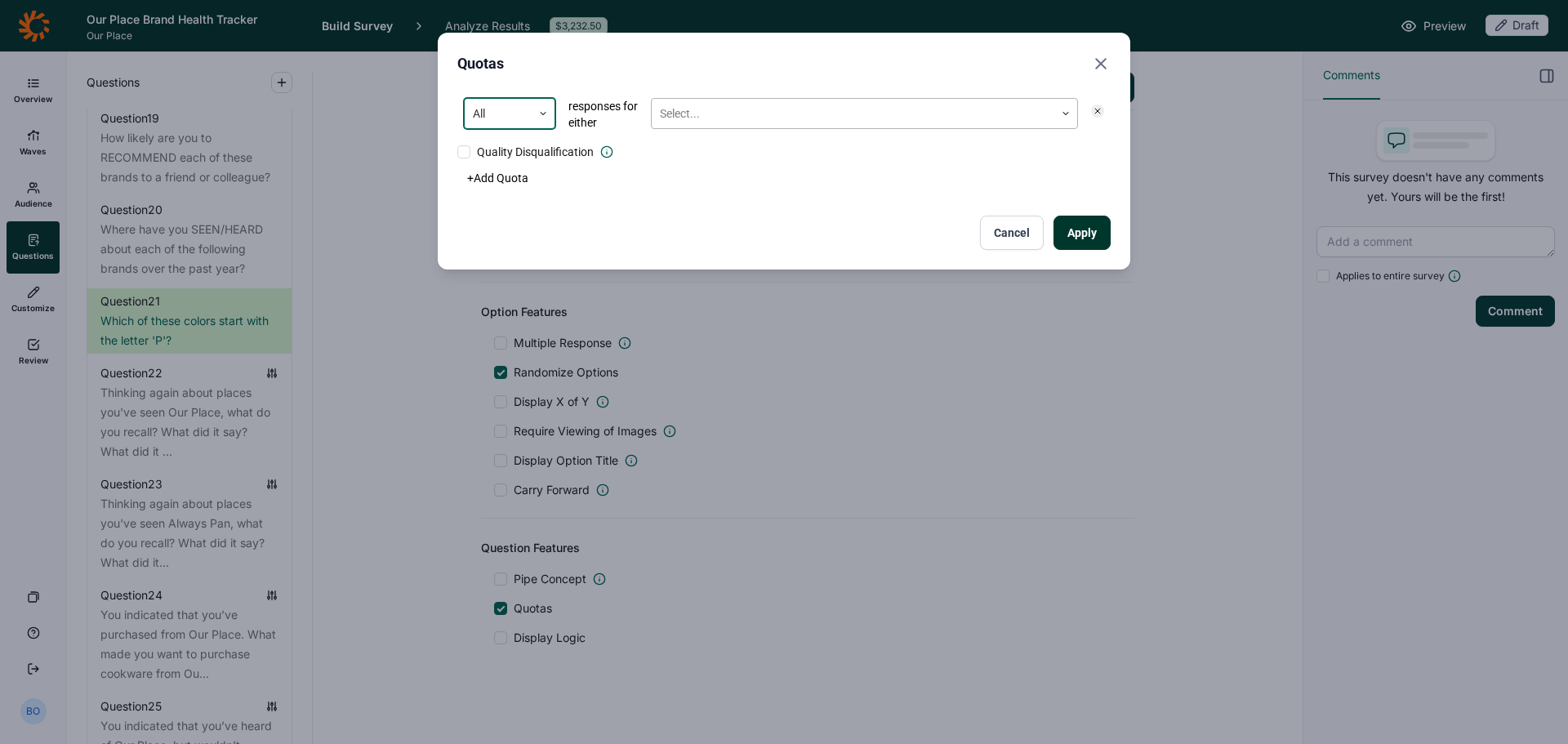
click at [773, 115] on div at bounding box center [853, 115] width 386 height 21
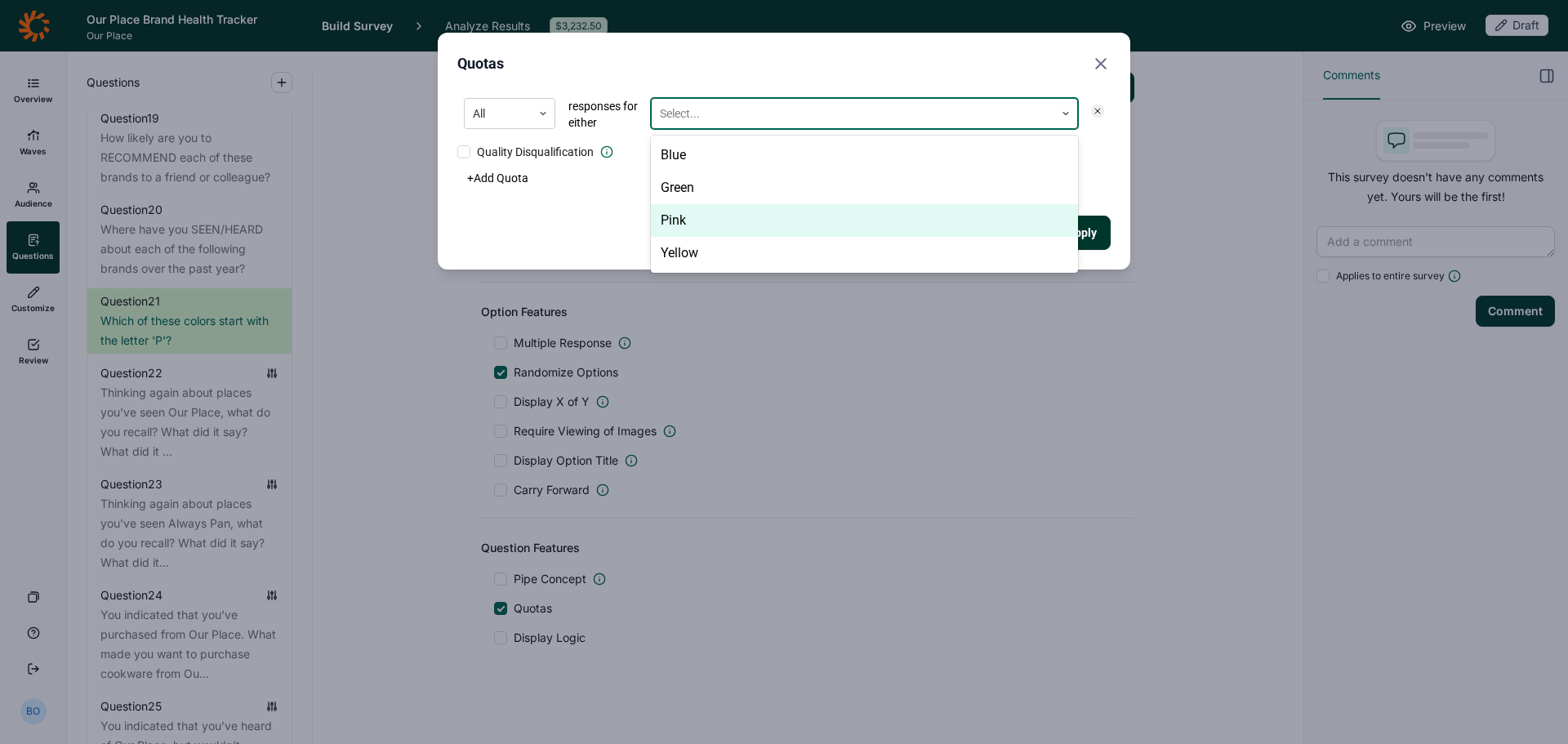
click at [767, 215] on div "Pink" at bounding box center [864, 221] width 427 height 33
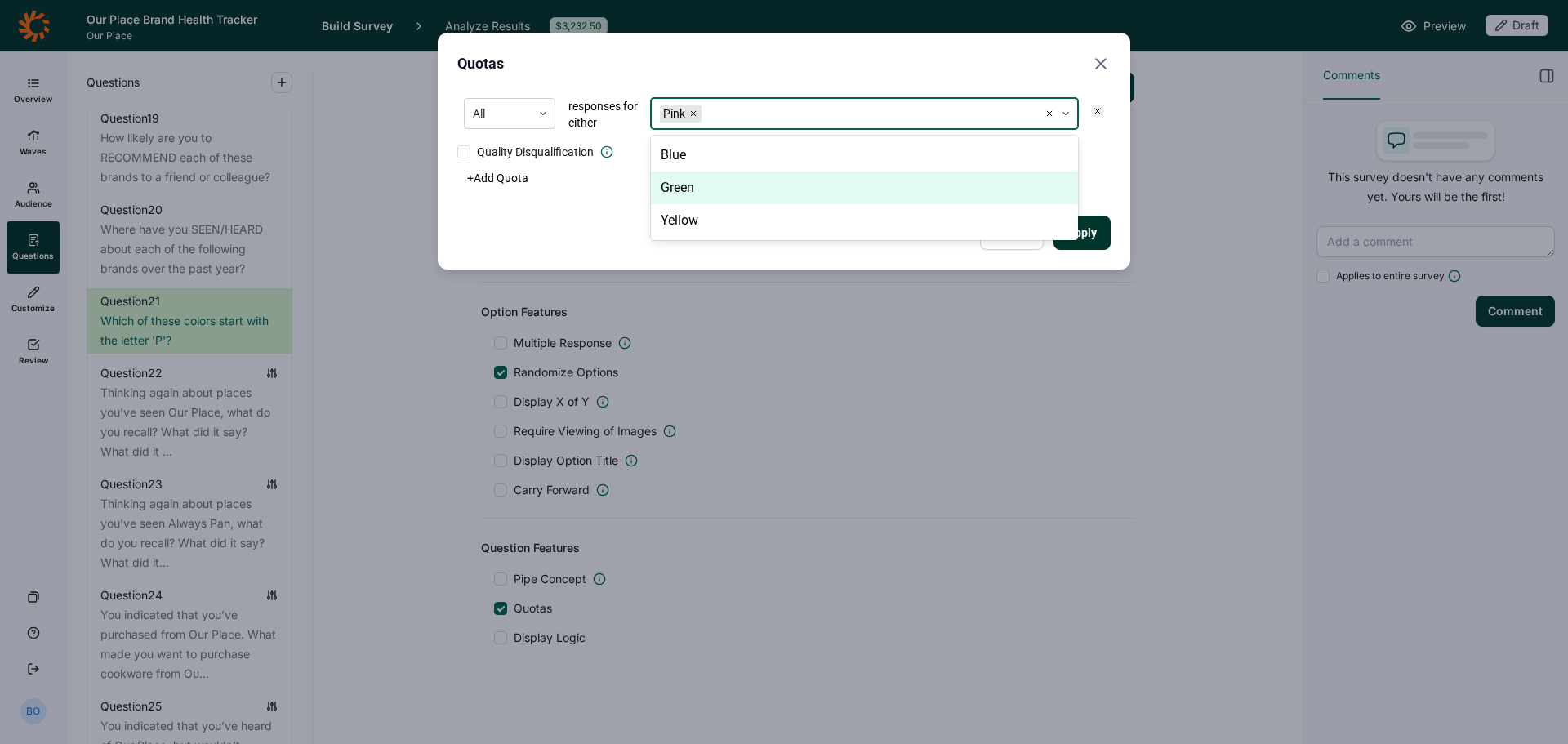
drag, startPoint x: 605, startPoint y: 187, endPoint x: 658, endPoint y: 194, distance: 53.5
click at [606, 187] on div "+ Add Quota" at bounding box center [784, 178] width 654 height 23
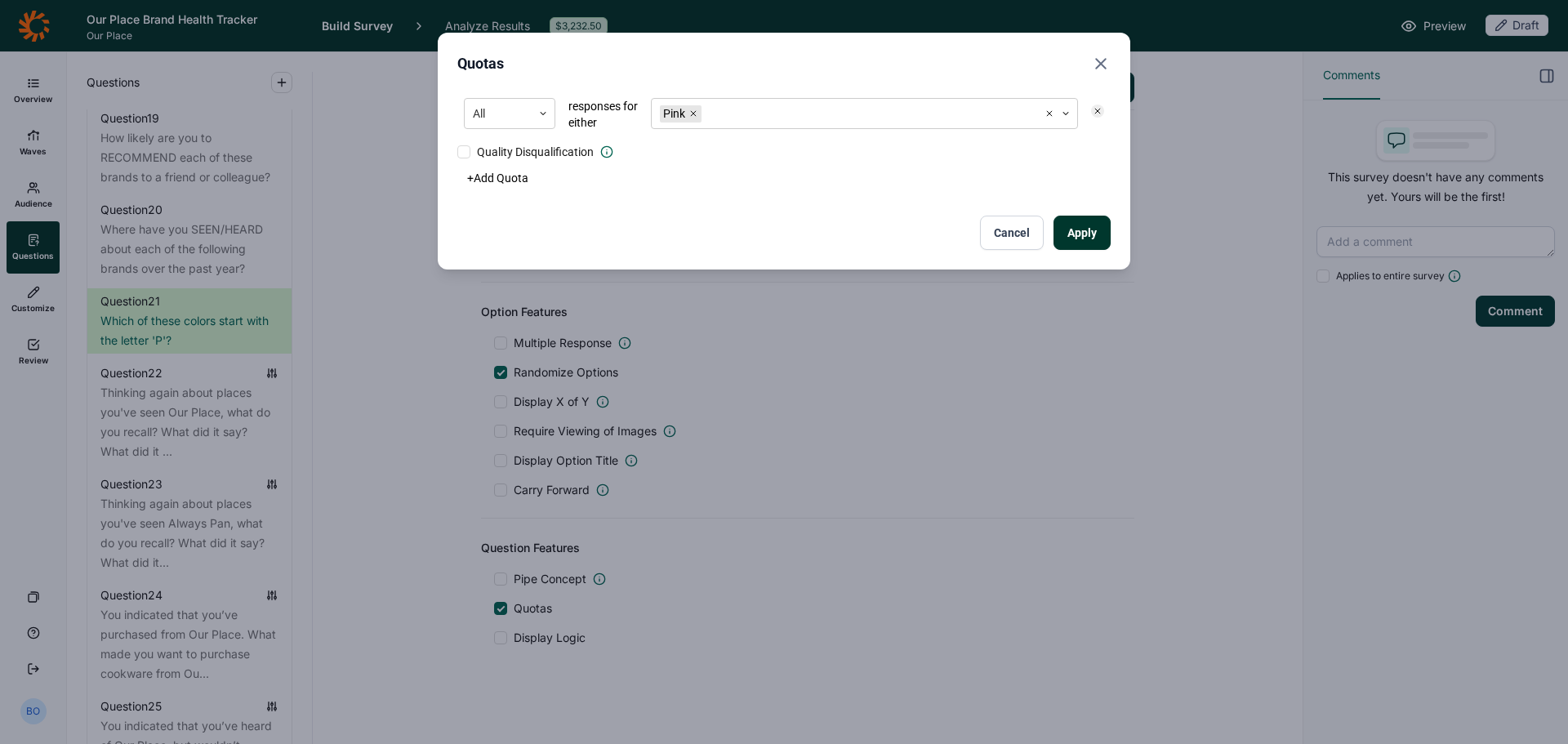
click at [1078, 239] on button "Apply" at bounding box center [1083, 233] width 57 height 34
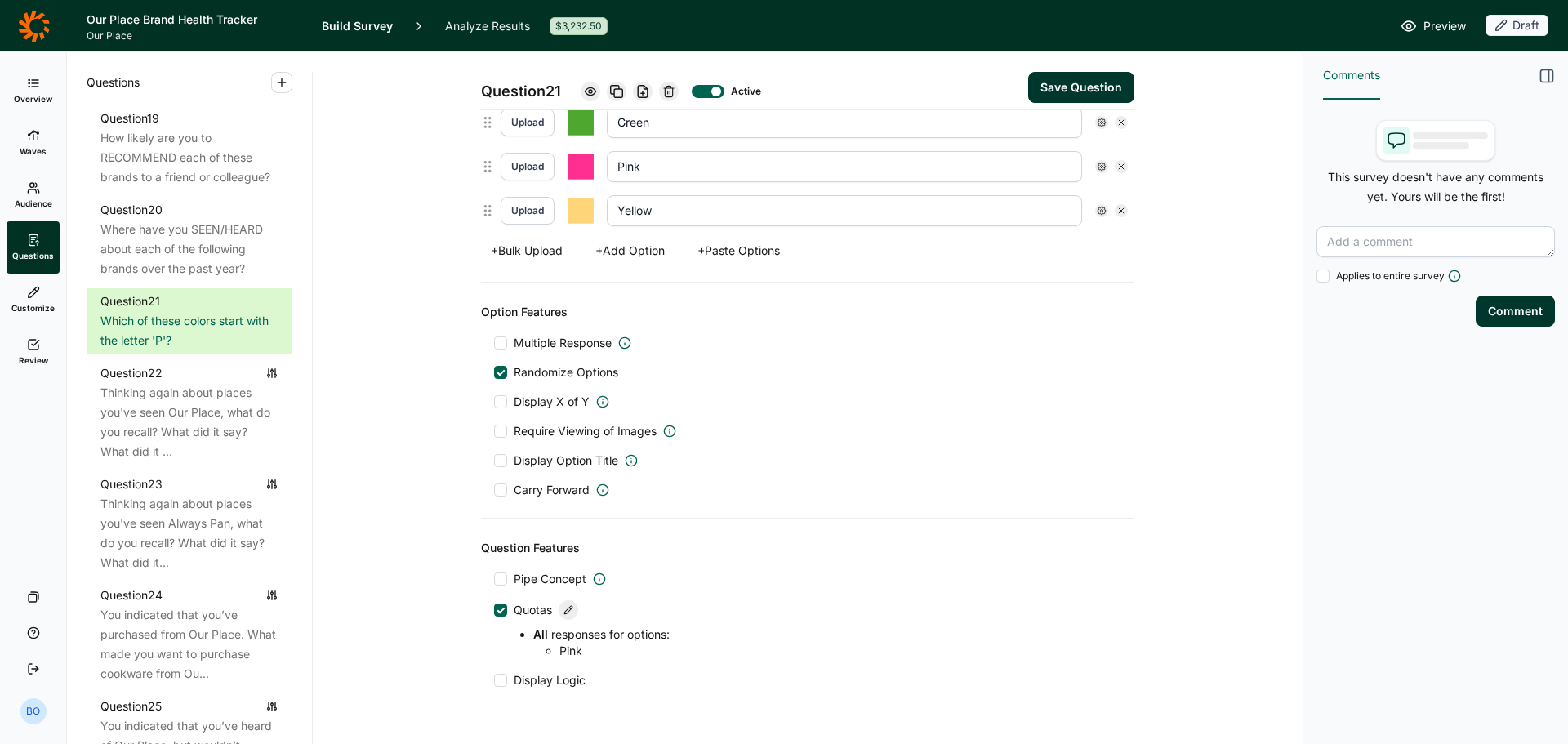
click at [1114, 95] on button "Save Question" at bounding box center [1082, 87] width 106 height 31
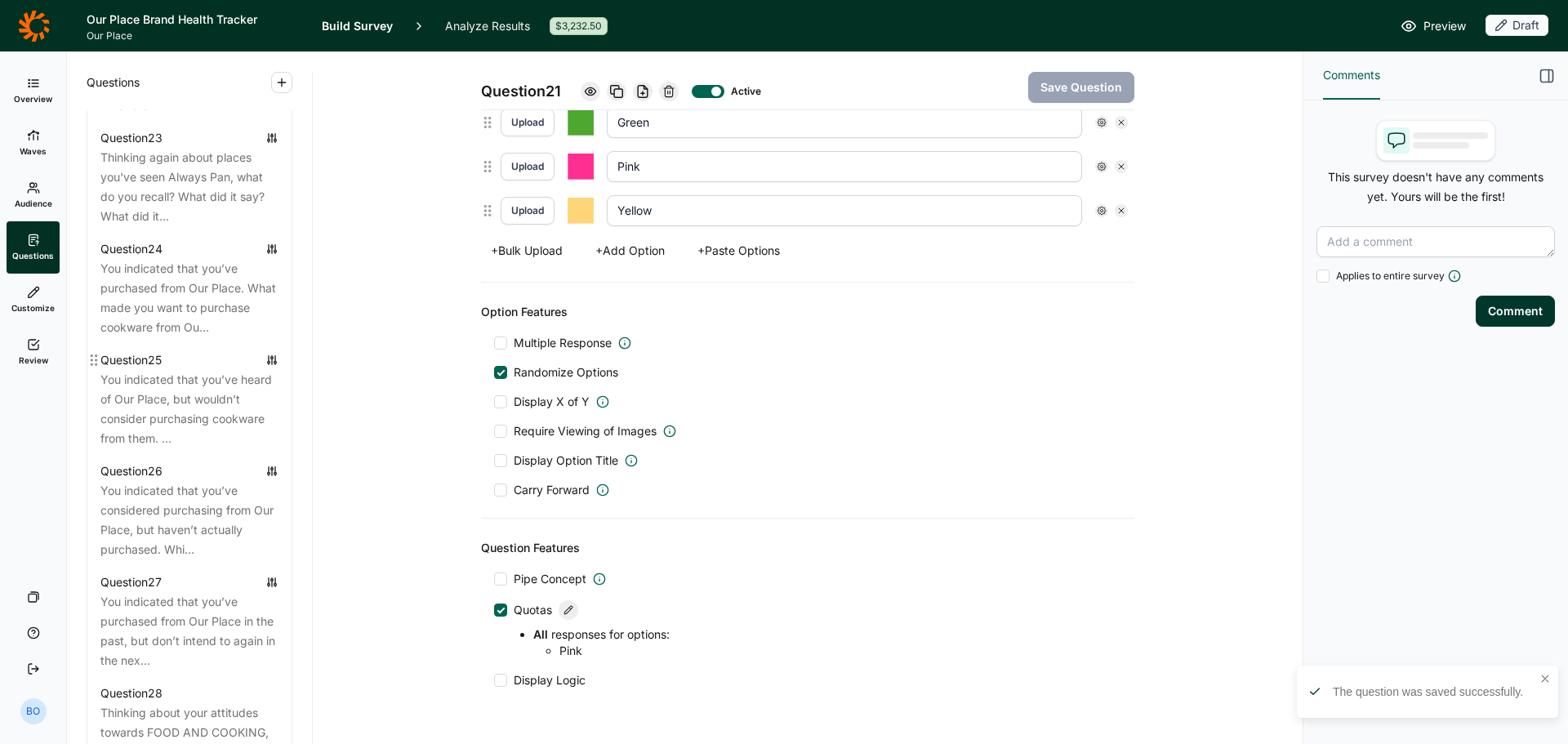
scroll to position [3105, 0]
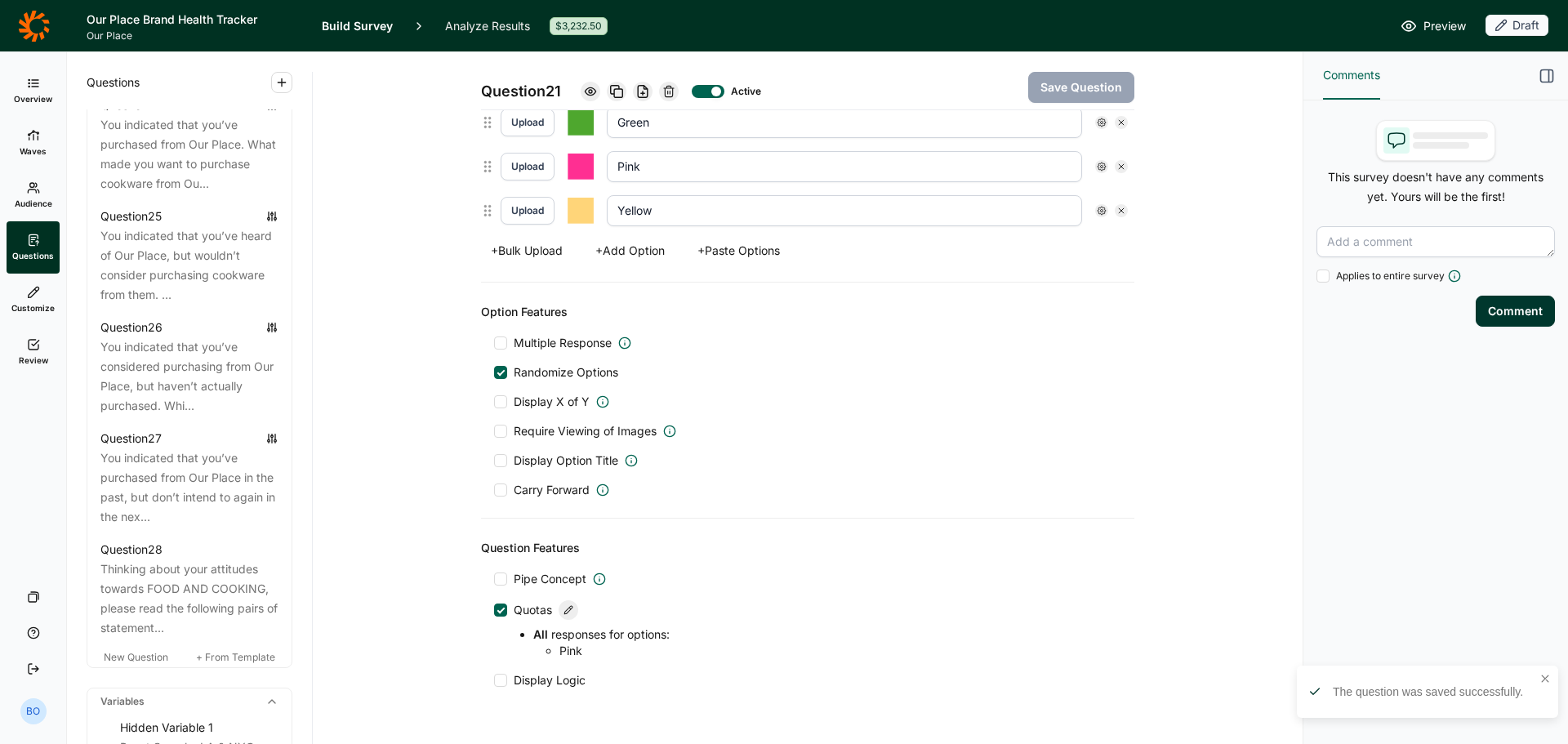
click at [30, 352] on link "Review" at bounding box center [33, 351] width 53 height 52
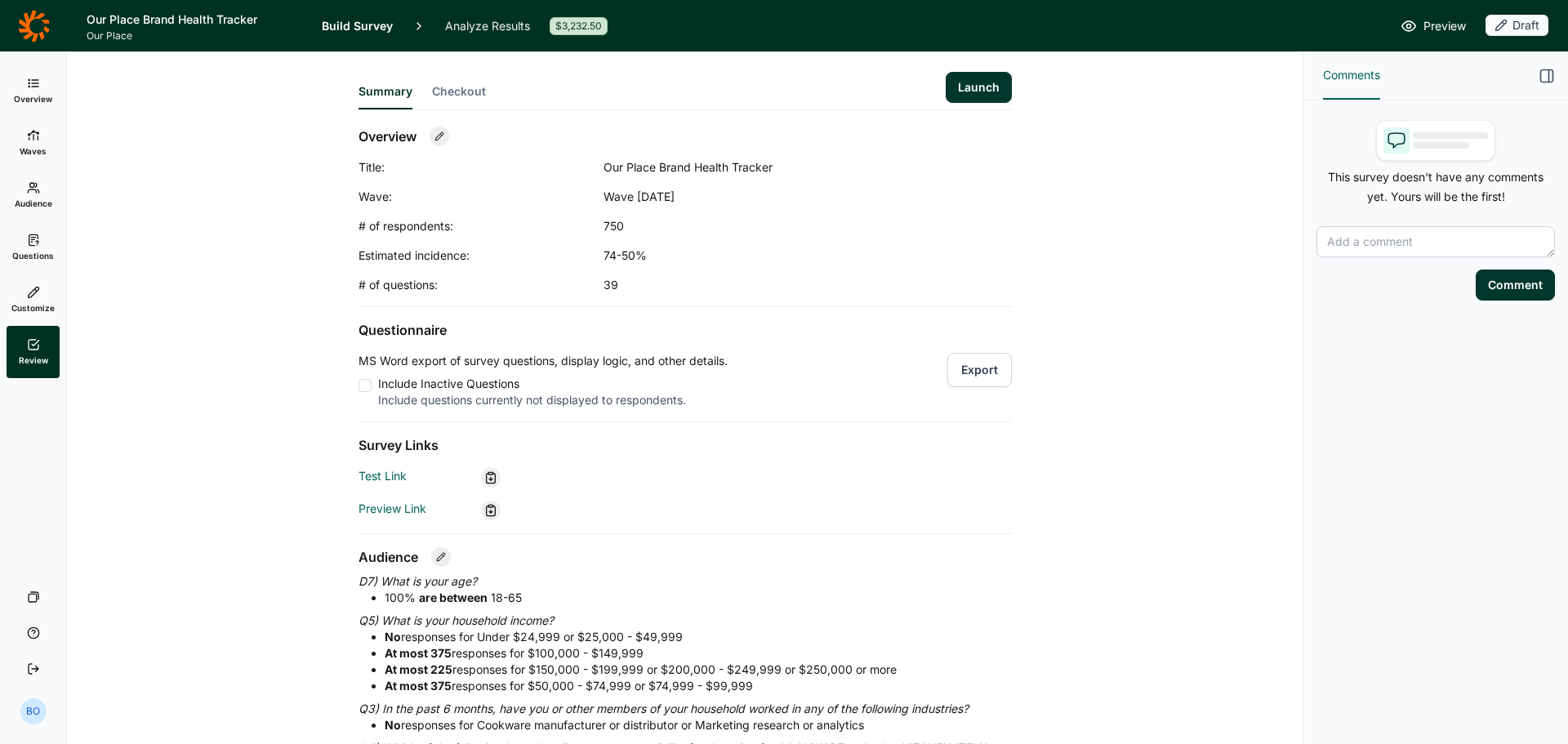
click at [987, 87] on button "Launch" at bounding box center [979, 87] width 66 height 31
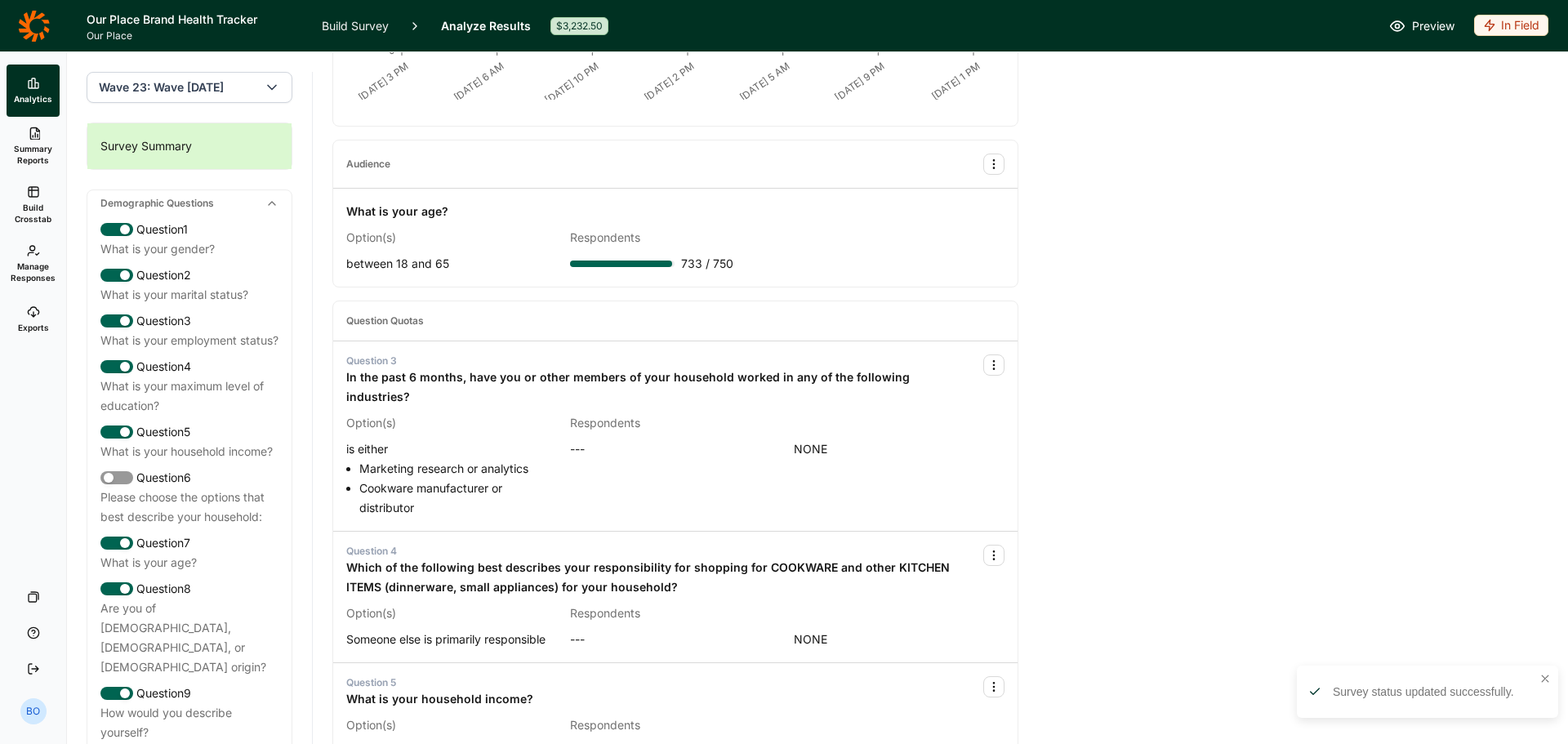
scroll to position [654, 0]
